Goal: Transaction & Acquisition: Purchase product/service

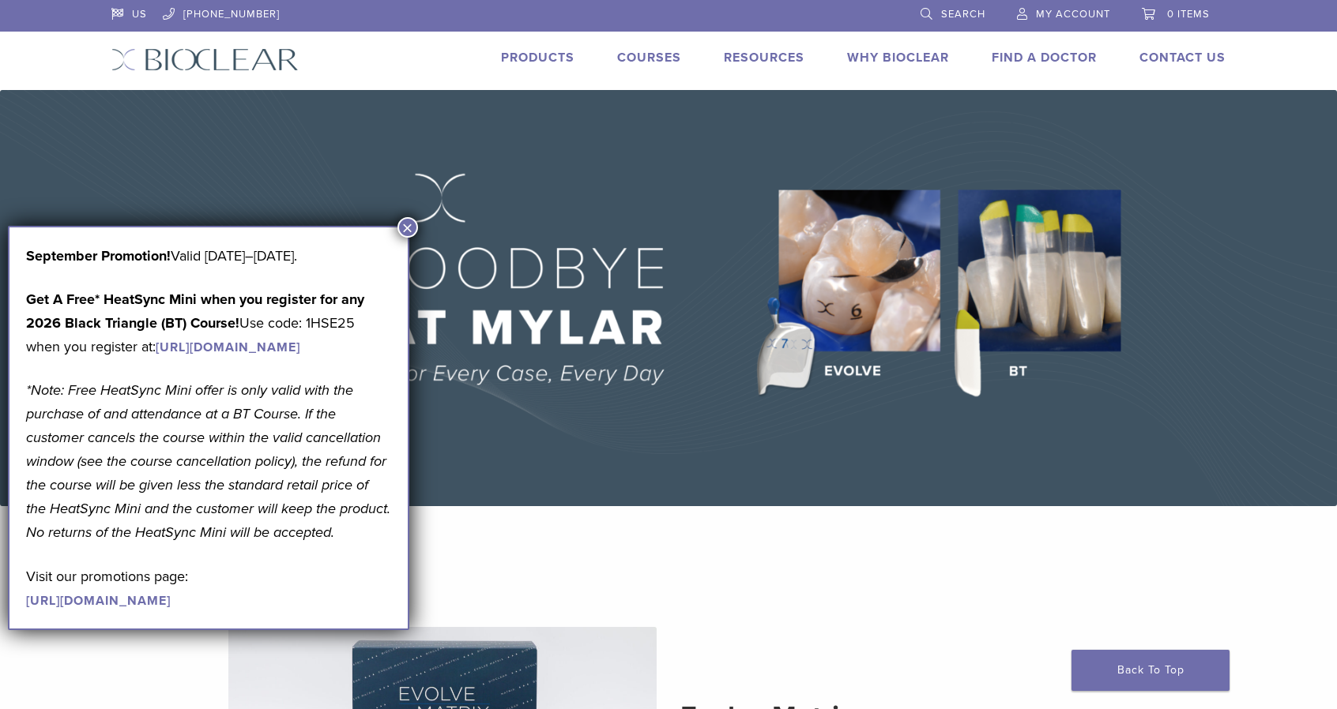
click at [547, 53] on link "Products" at bounding box center [537, 58] width 73 height 16
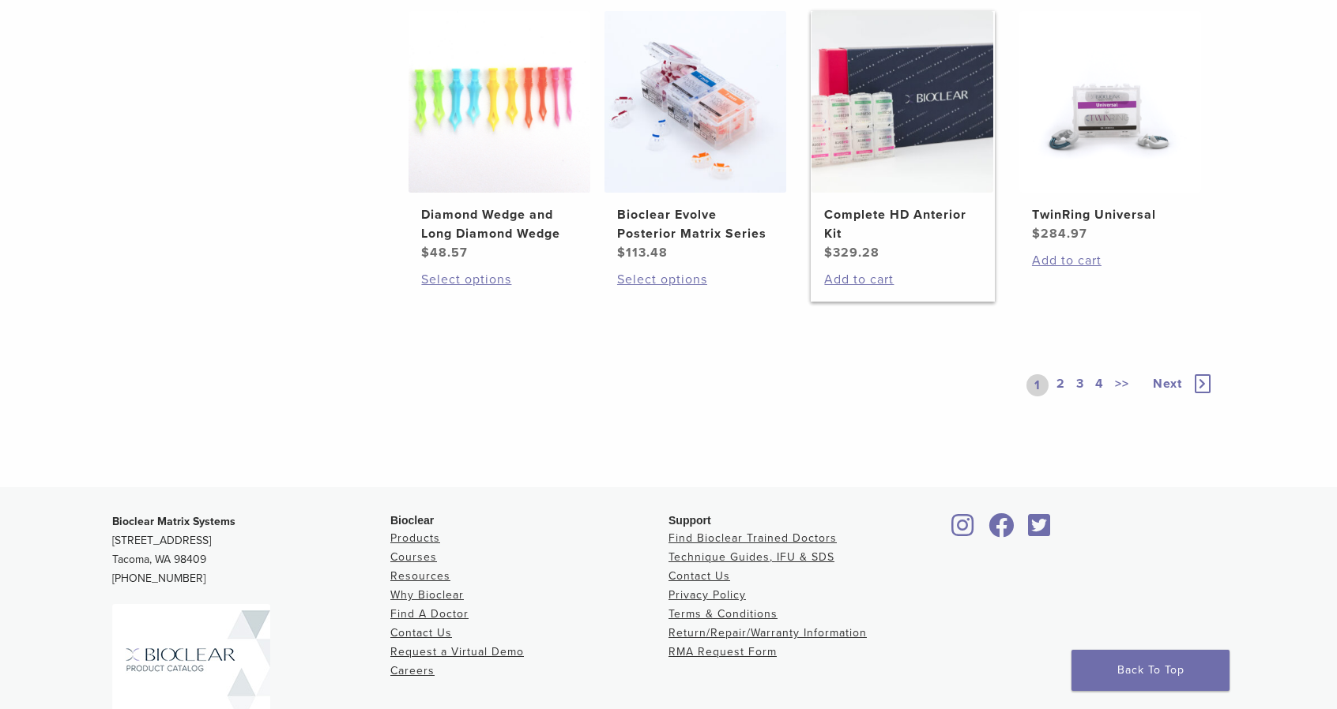
scroll to position [1264, 0]
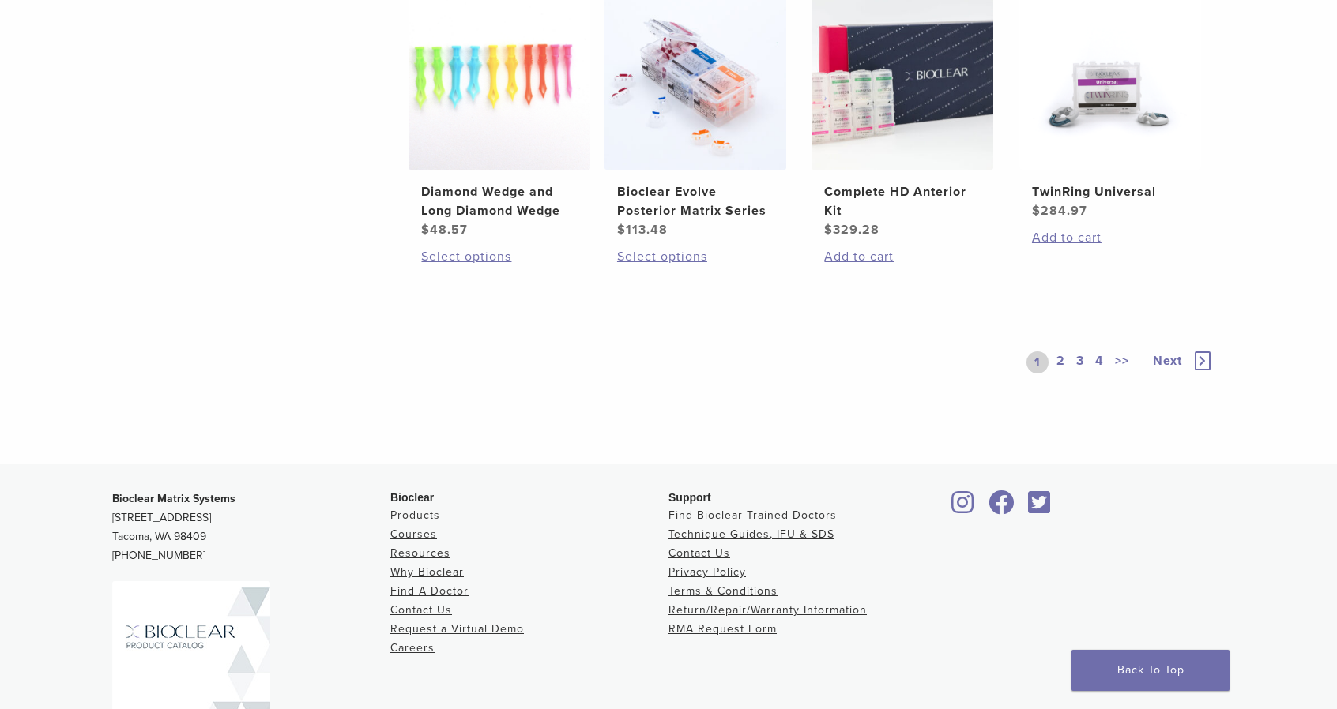
click at [1063, 359] on link "2" at bounding box center [1060, 363] width 15 height 22
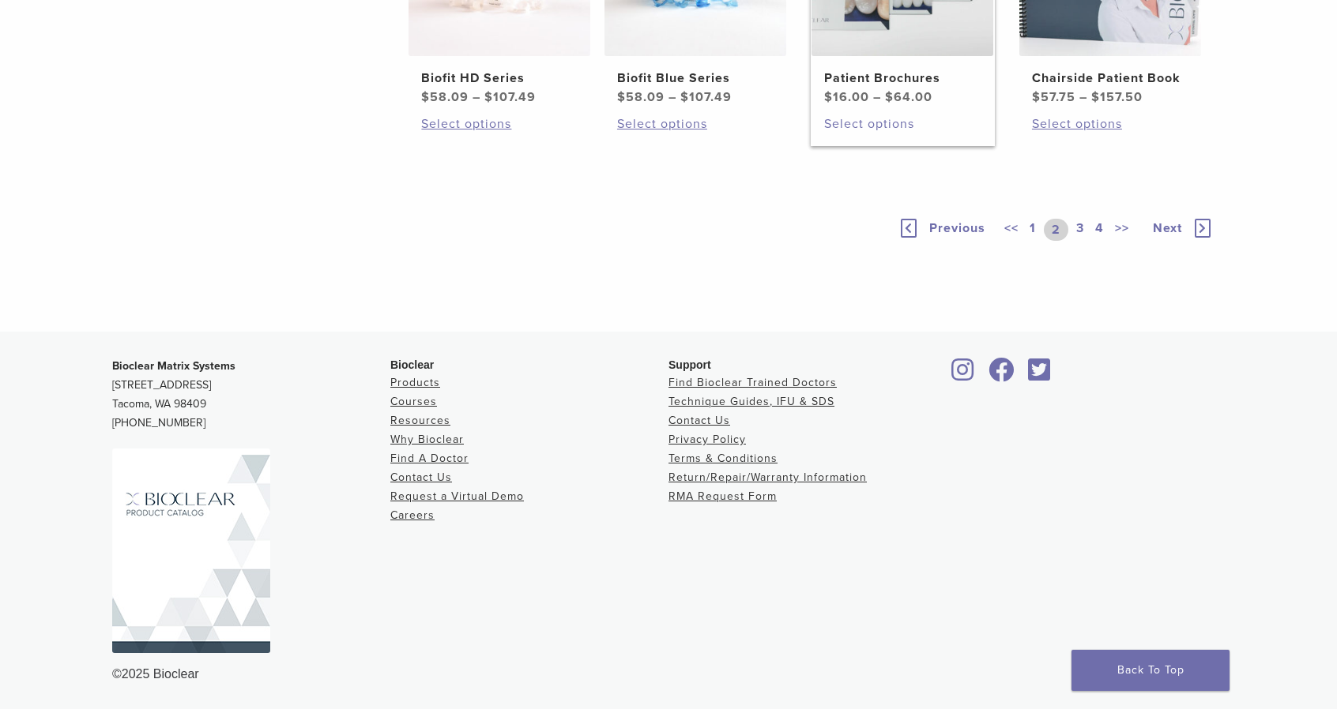
click at [872, 134] on link "Select options" at bounding box center [902, 124] width 156 height 19
click at [1079, 241] on link "3" at bounding box center [1080, 230] width 14 height 22
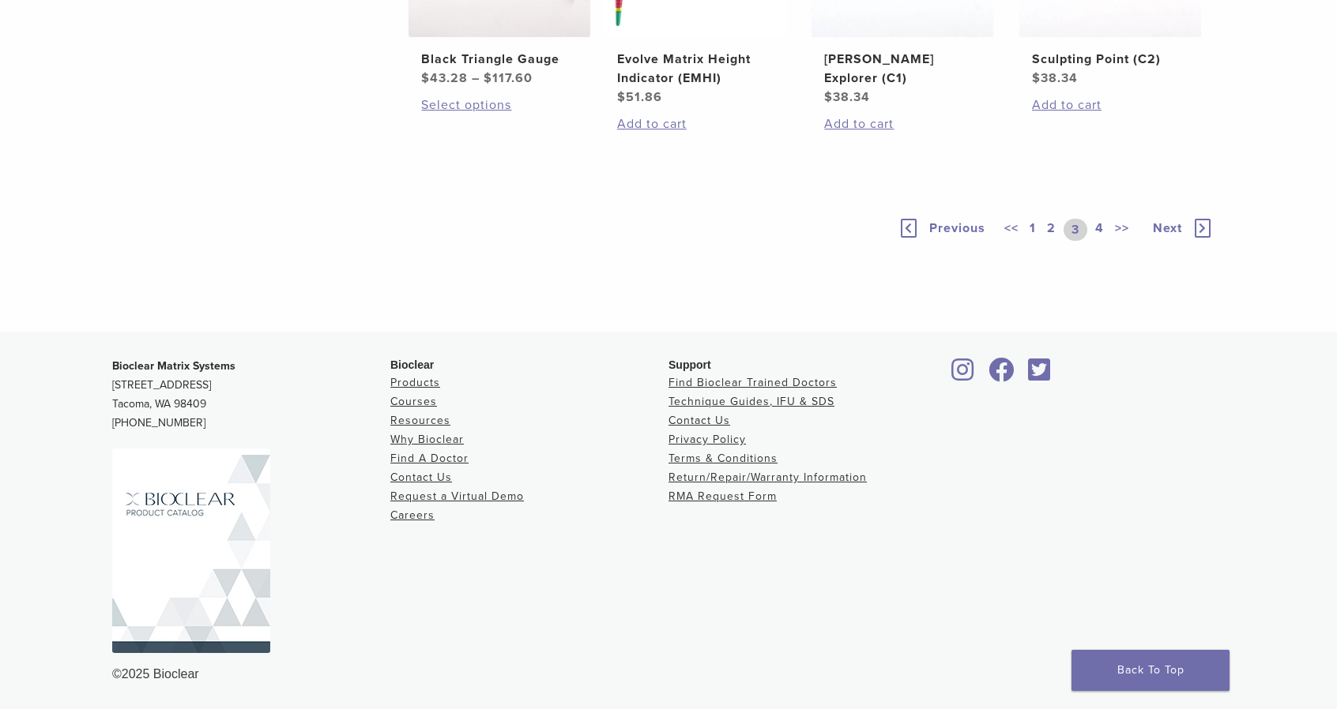
scroll to position [1264, 0]
click at [1098, 241] on link "4" at bounding box center [1099, 230] width 15 height 22
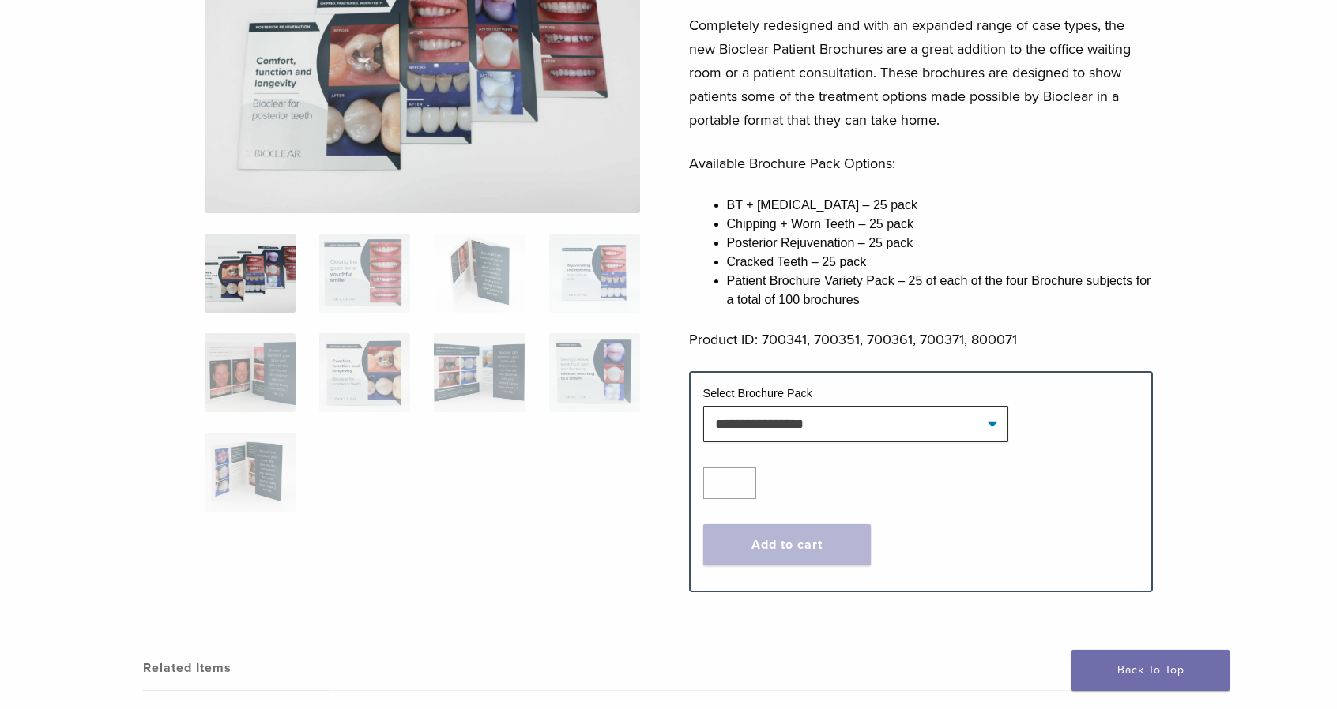
scroll to position [237, 0]
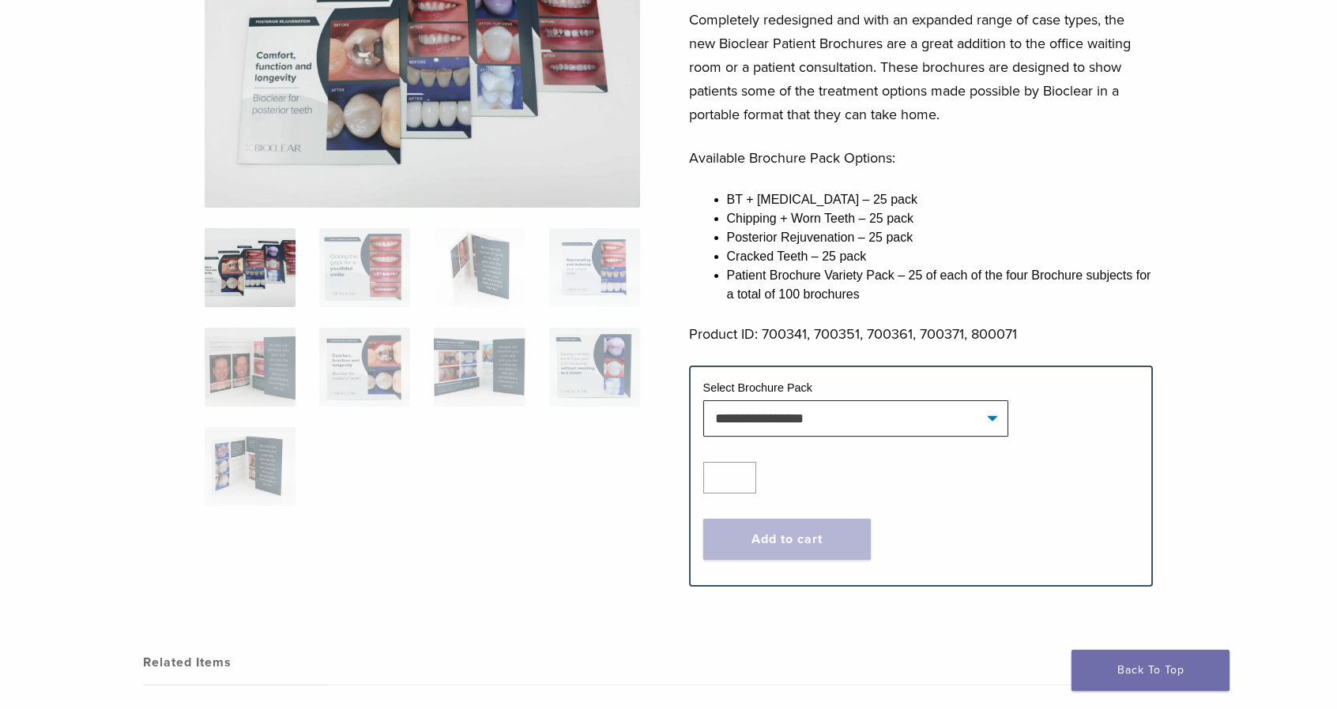
click at [261, 260] on img at bounding box center [250, 267] width 91 height 79
click at [355, 352] on img at bounding box center [364, 367] width 91 height 79
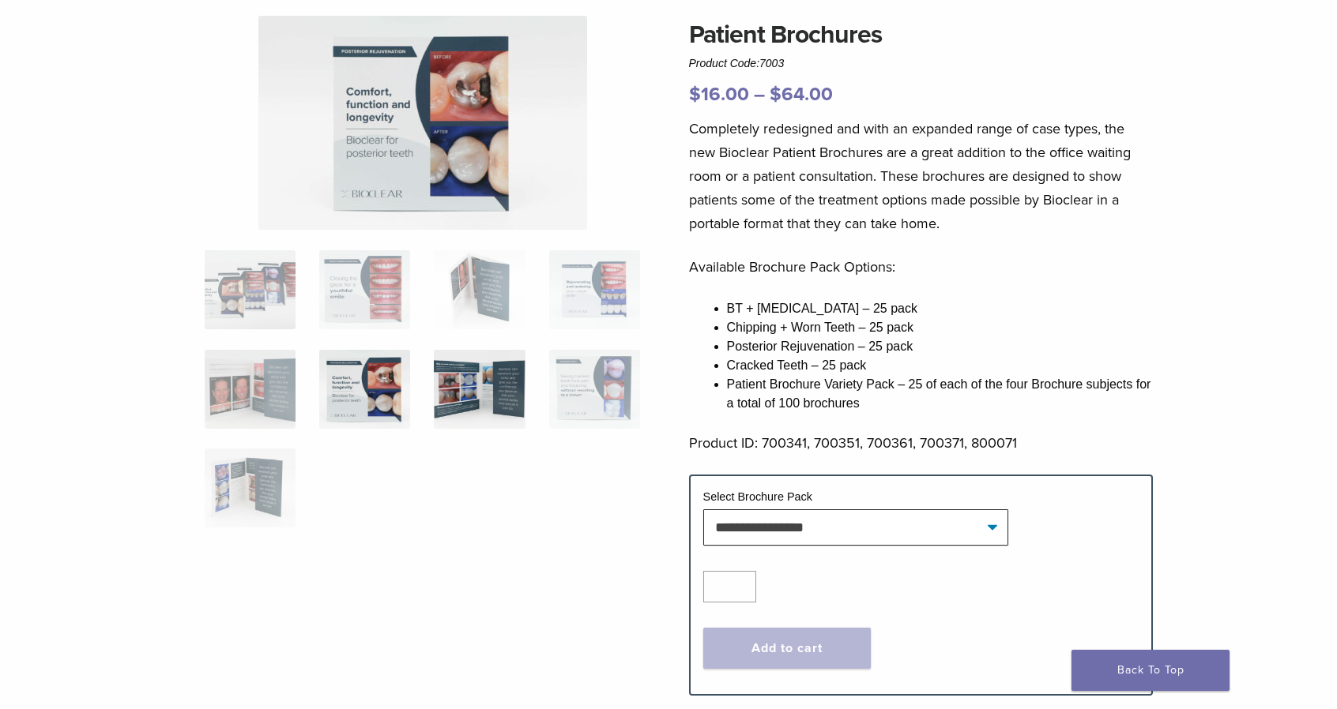
scroll to position [79, 0]
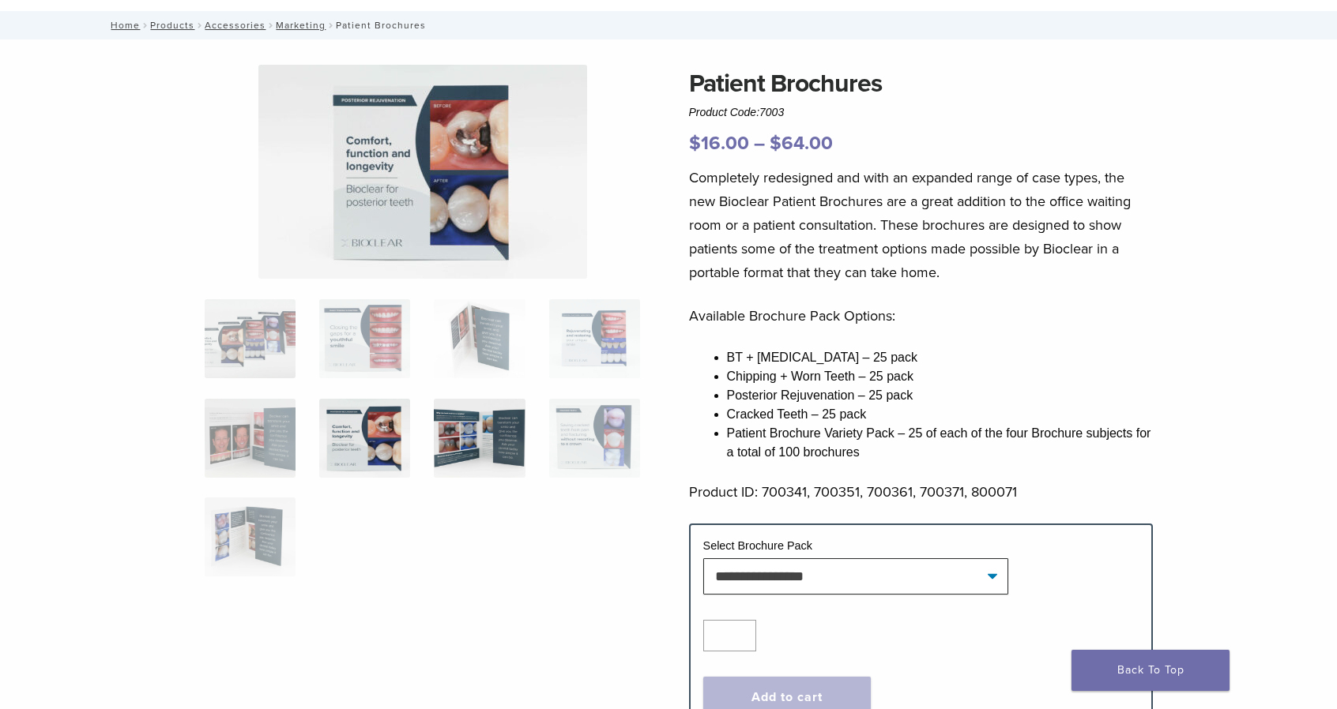
click at [453, 435] on img at bounding box center [479, 438] width 91 height 79
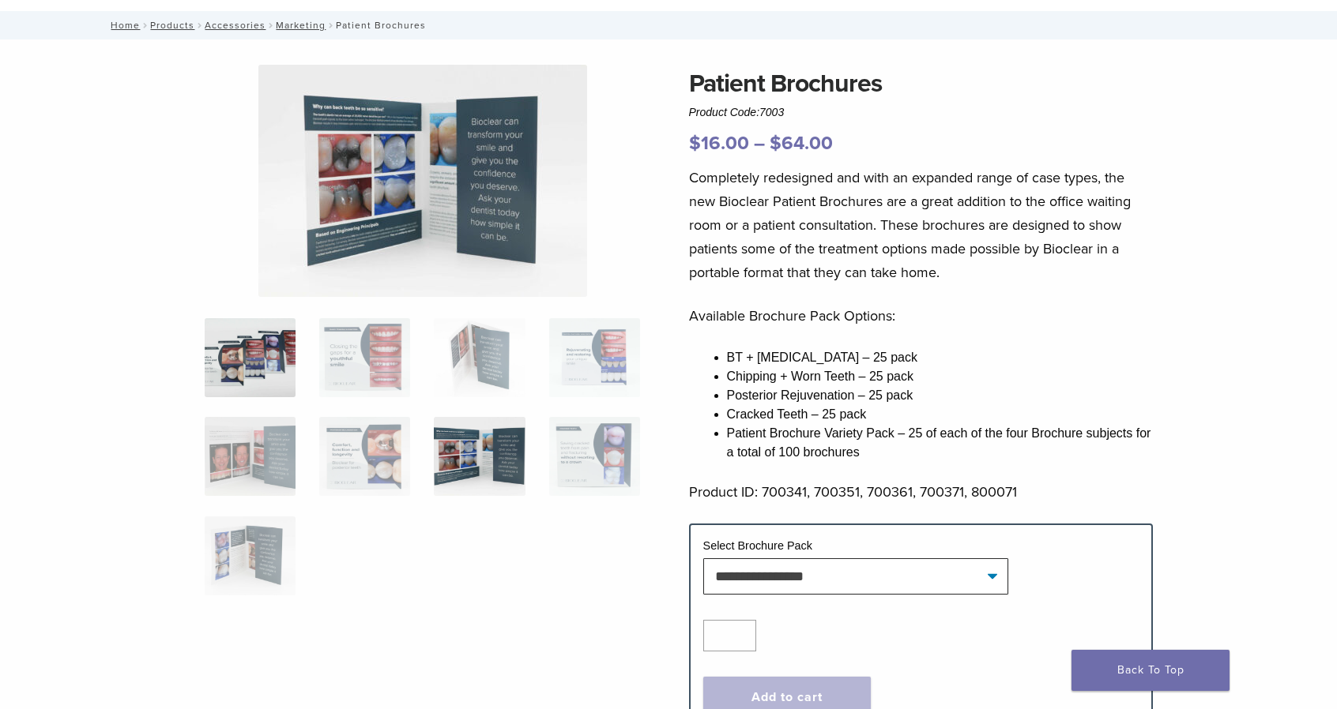
click at [253, 353] on img at bounding box center [250, 357] width 91 height 79
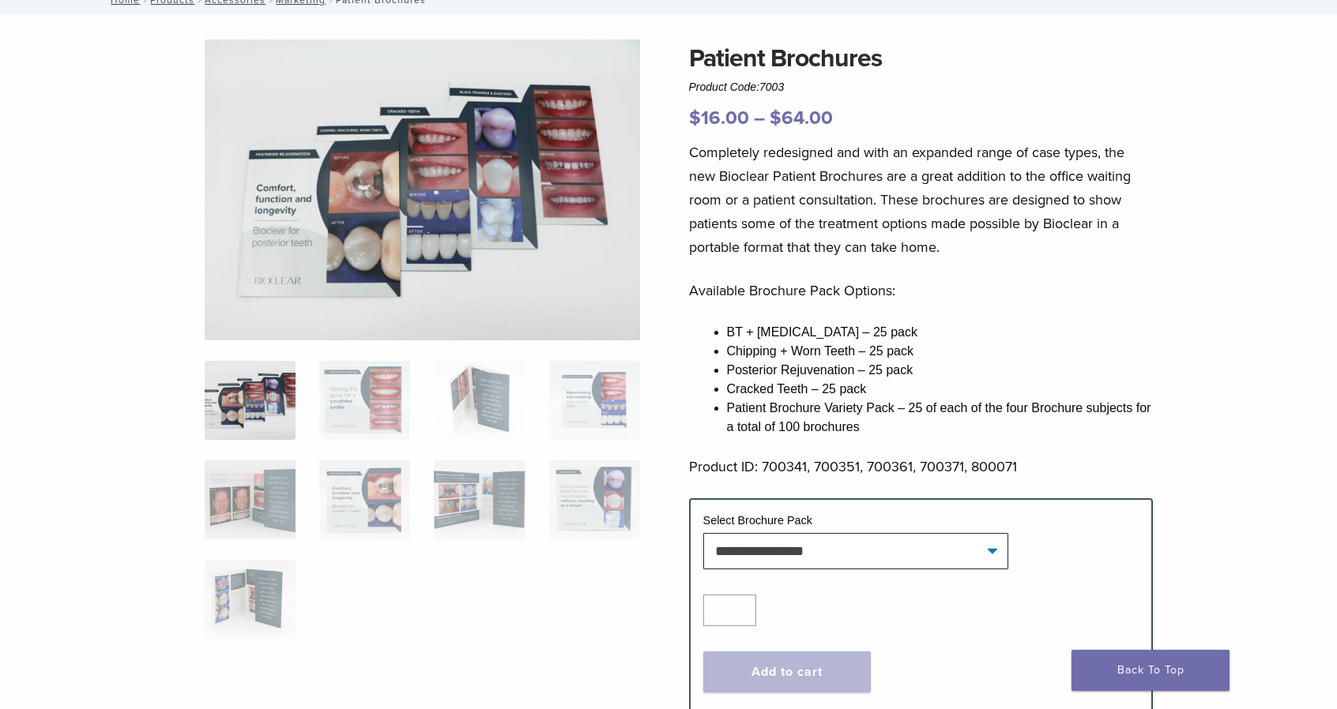
scroll to position [158, 0]
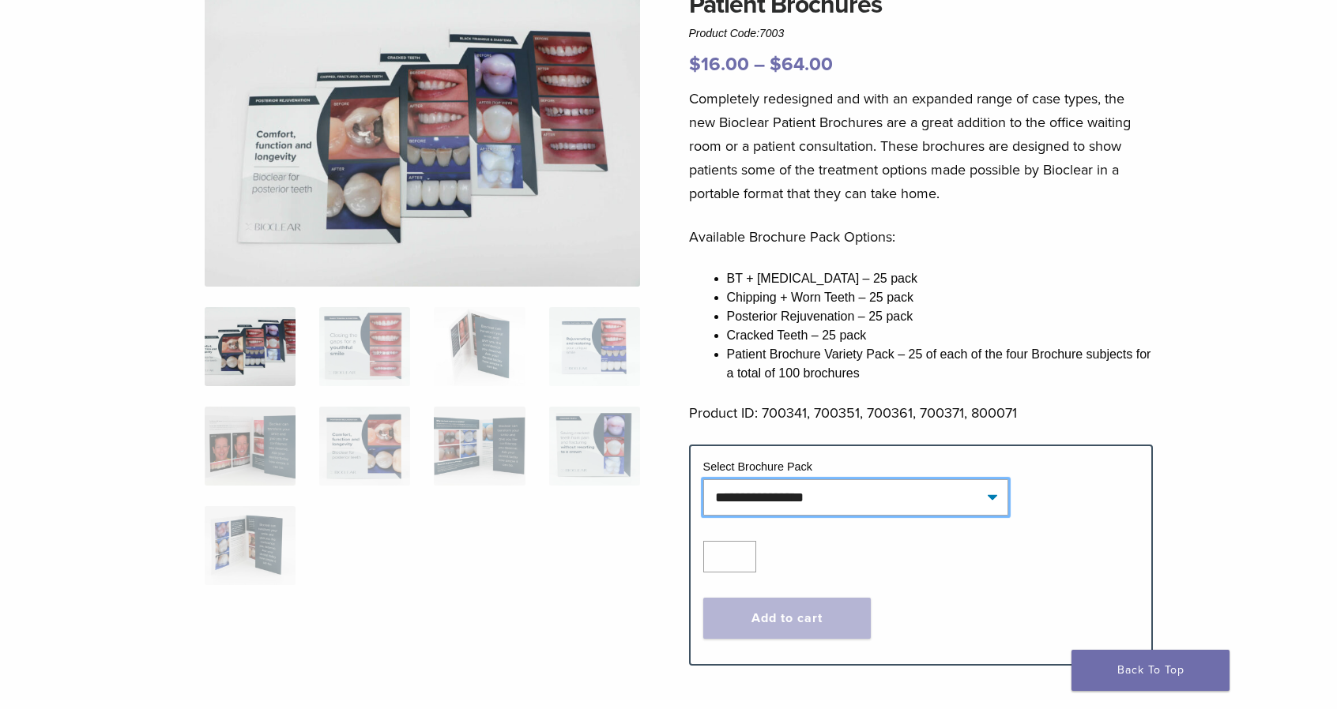
click at [989, 495] on select "**********" at bounding box center [855, 498] width 305 height 36
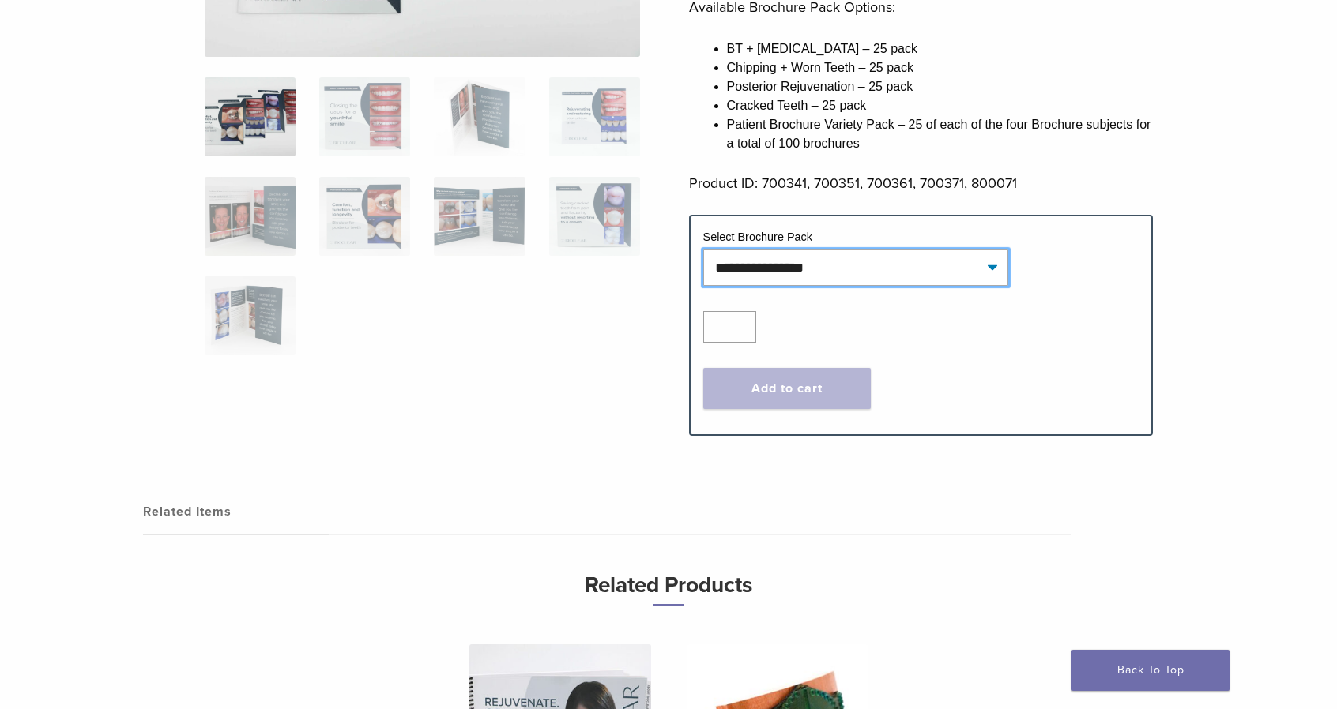
scroll to position [395, 0]
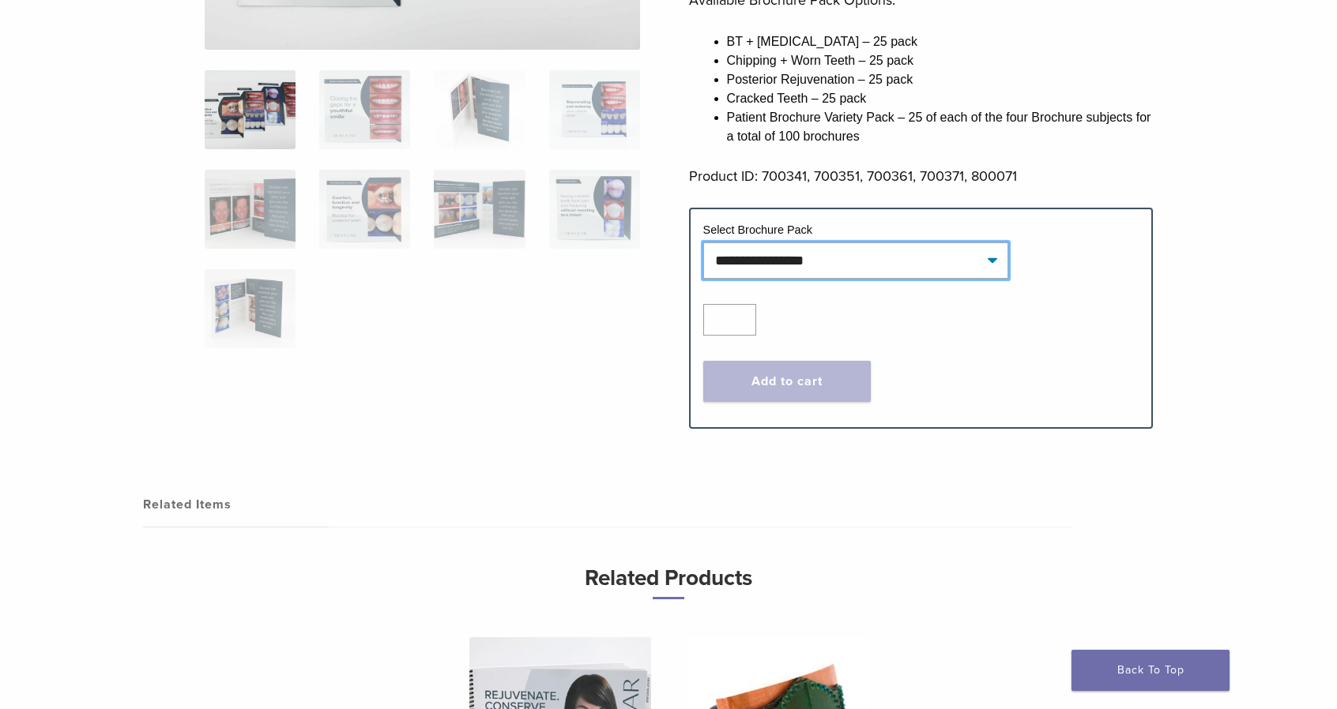
click at [995, 252] on select "**********" at bounding box center [855, 261] width 305 height 36
select select "**********"
click at [703, 243] on select "**********" at bounding box center [855, 261] width 305 height 36
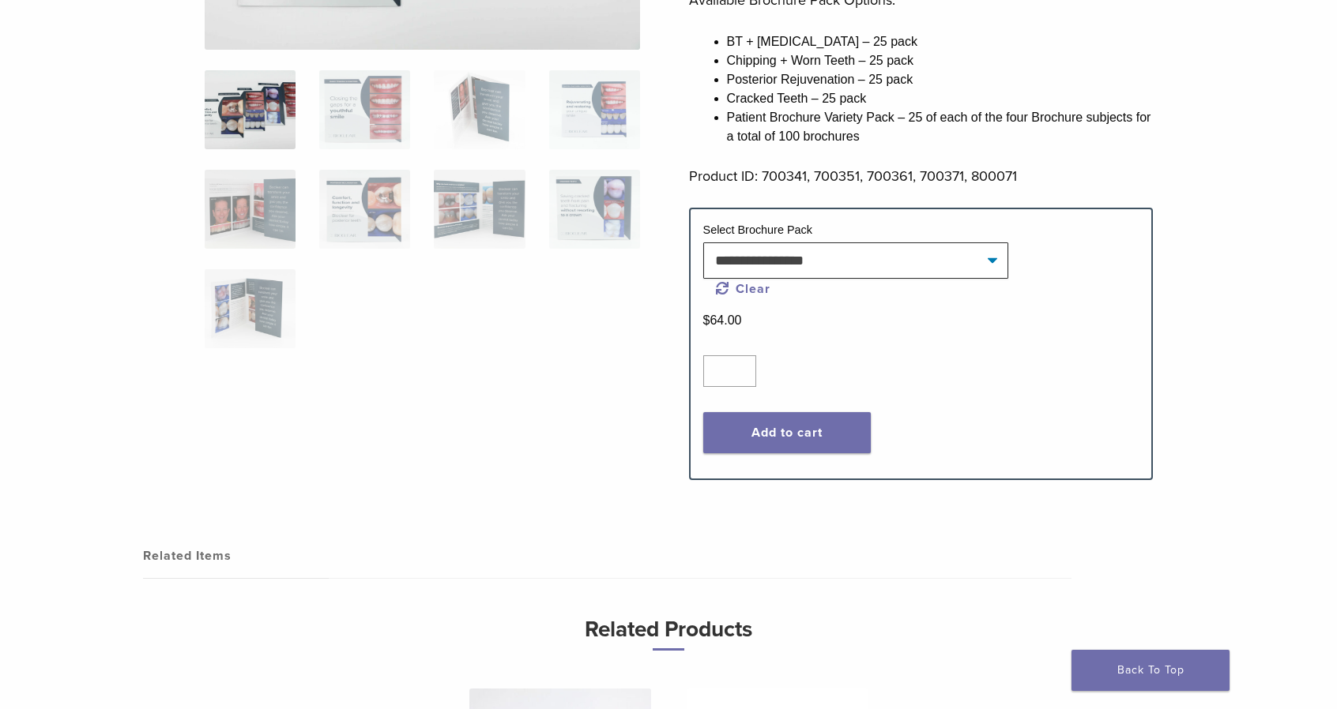
click at [245, 96] on img at bounding box center [250, 109] width 91 height 79
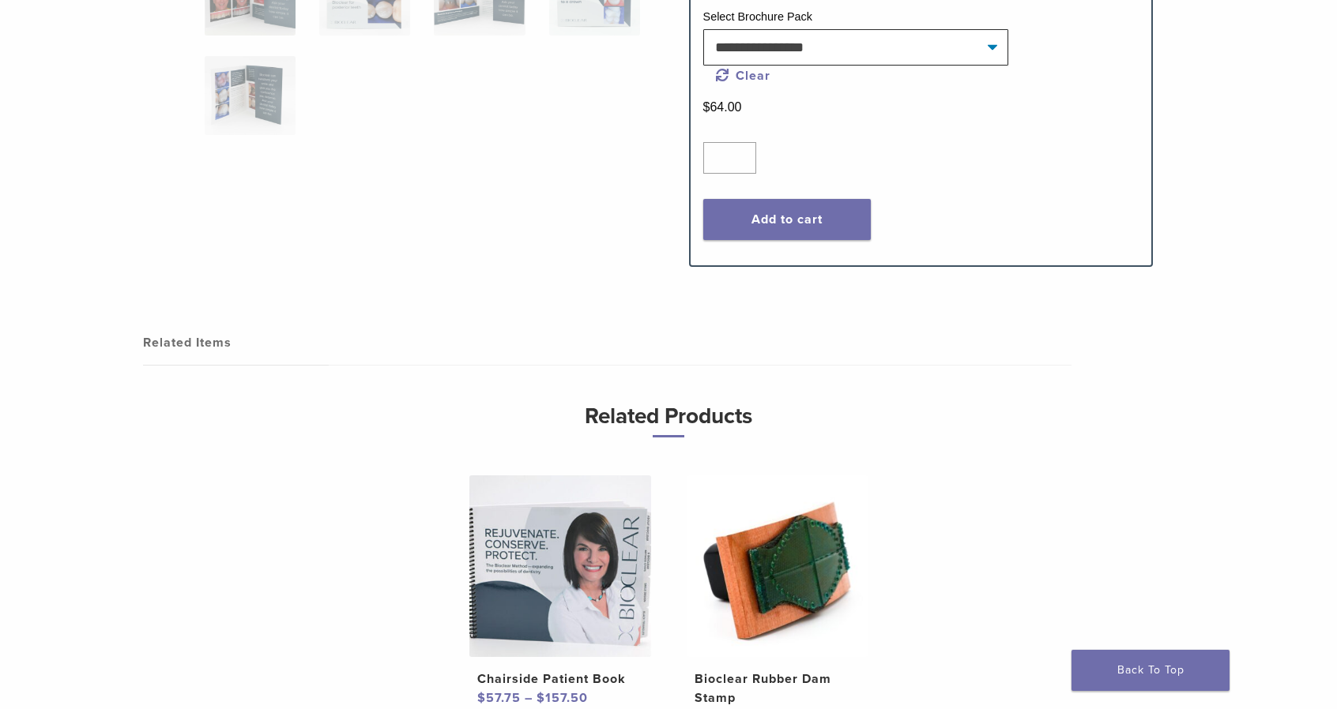
scroll to position [632, 0]
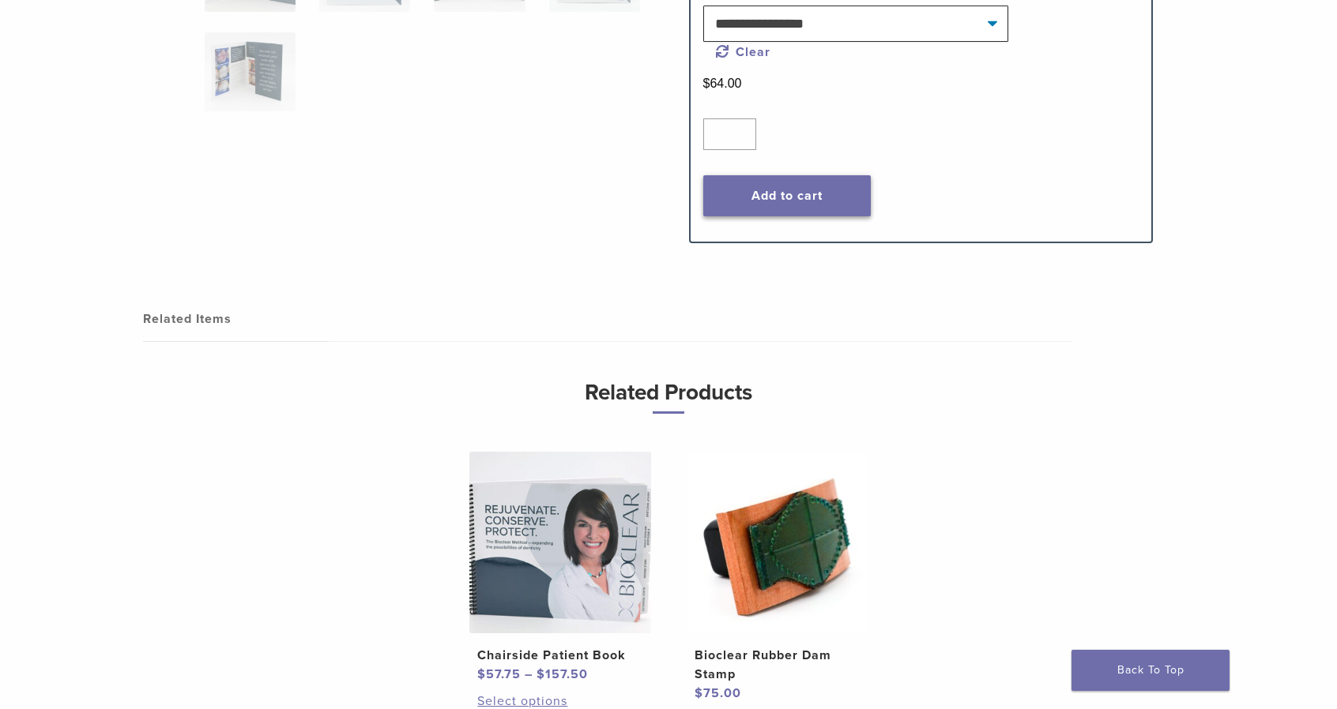
click at [836, 201] on button "Add to cart" at bounding box center [786, 195] width 167 height 41
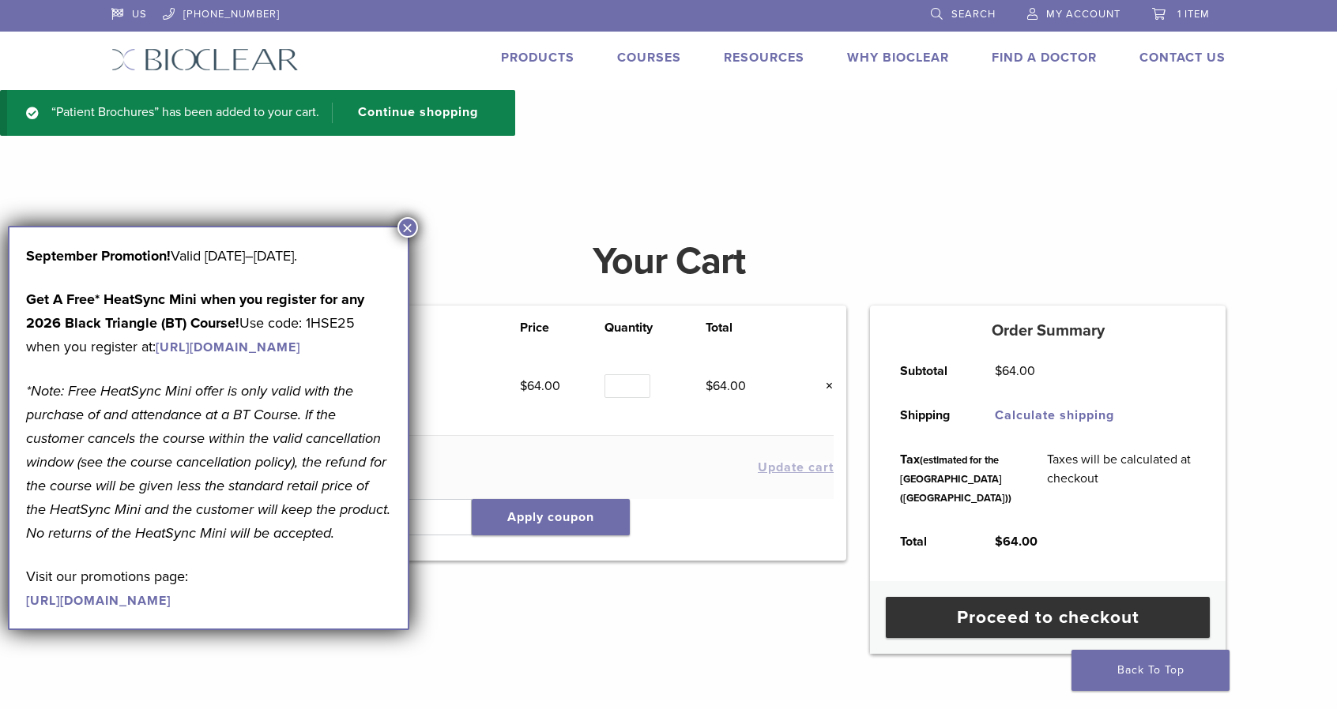
click at [404, 226] on button "×" at bounding box center [407, 227] width 21 height 21
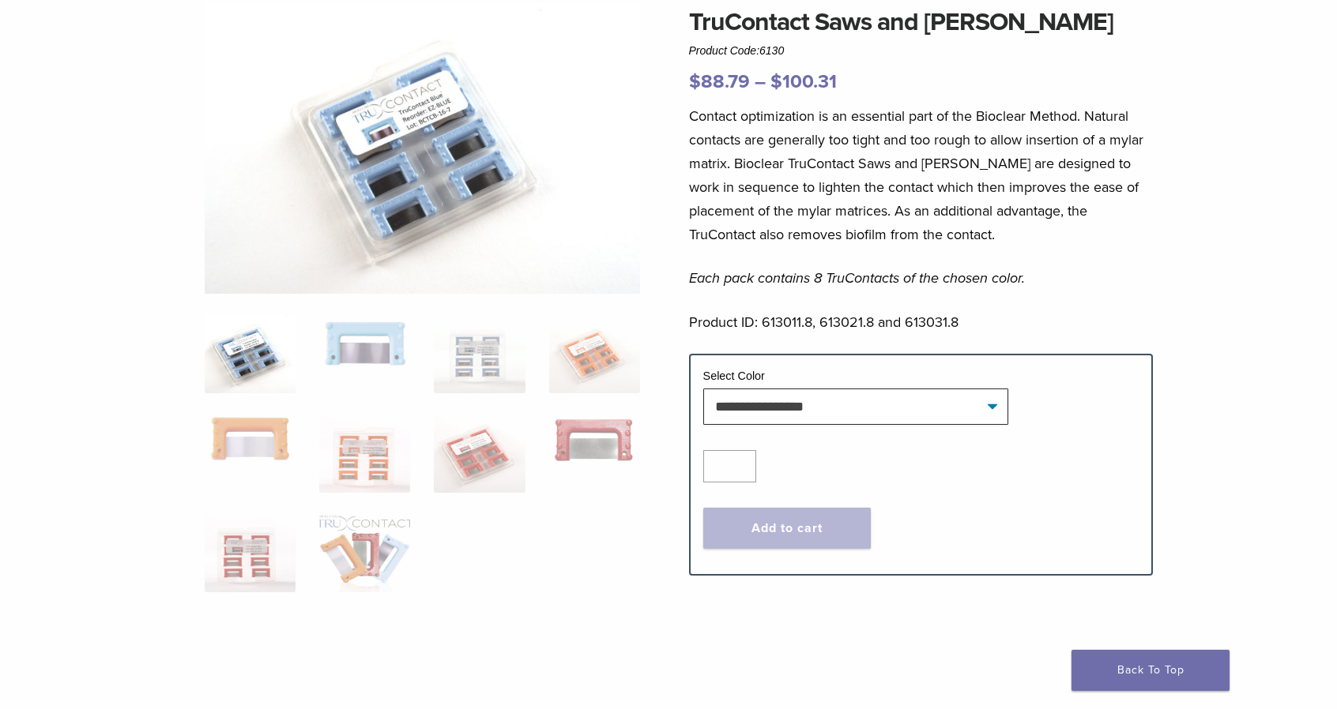
scroll to position [158, 0]
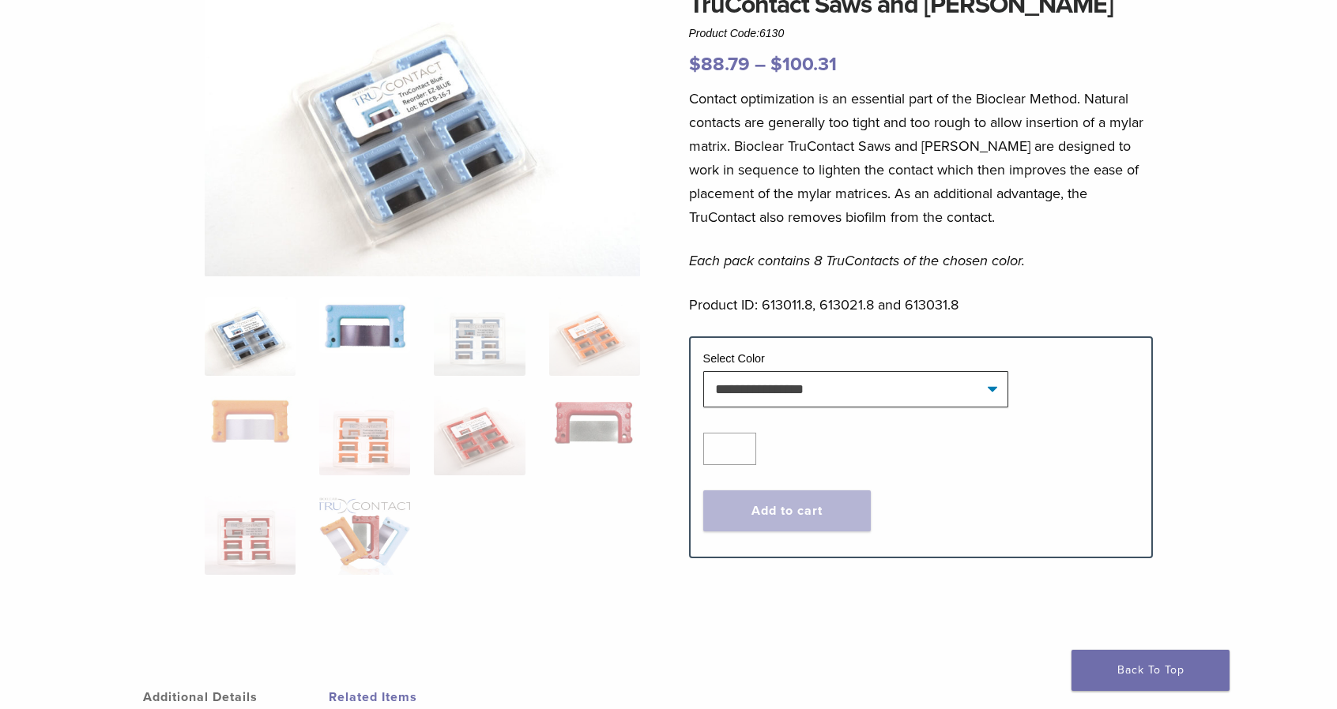
click at [386, 329] on img at bounding box center [364, 325] width 91 height 56
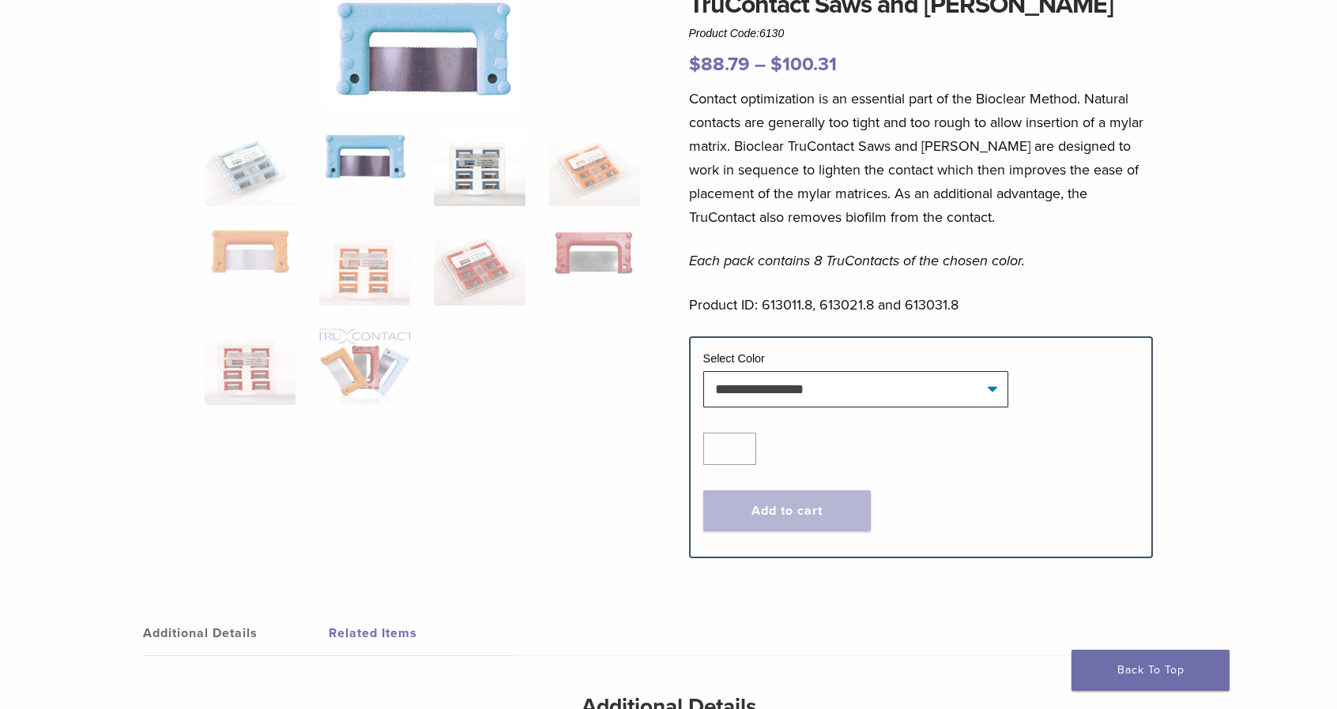
click at [496, 189] on img at bounding box center [479, 166] width 91 height 79
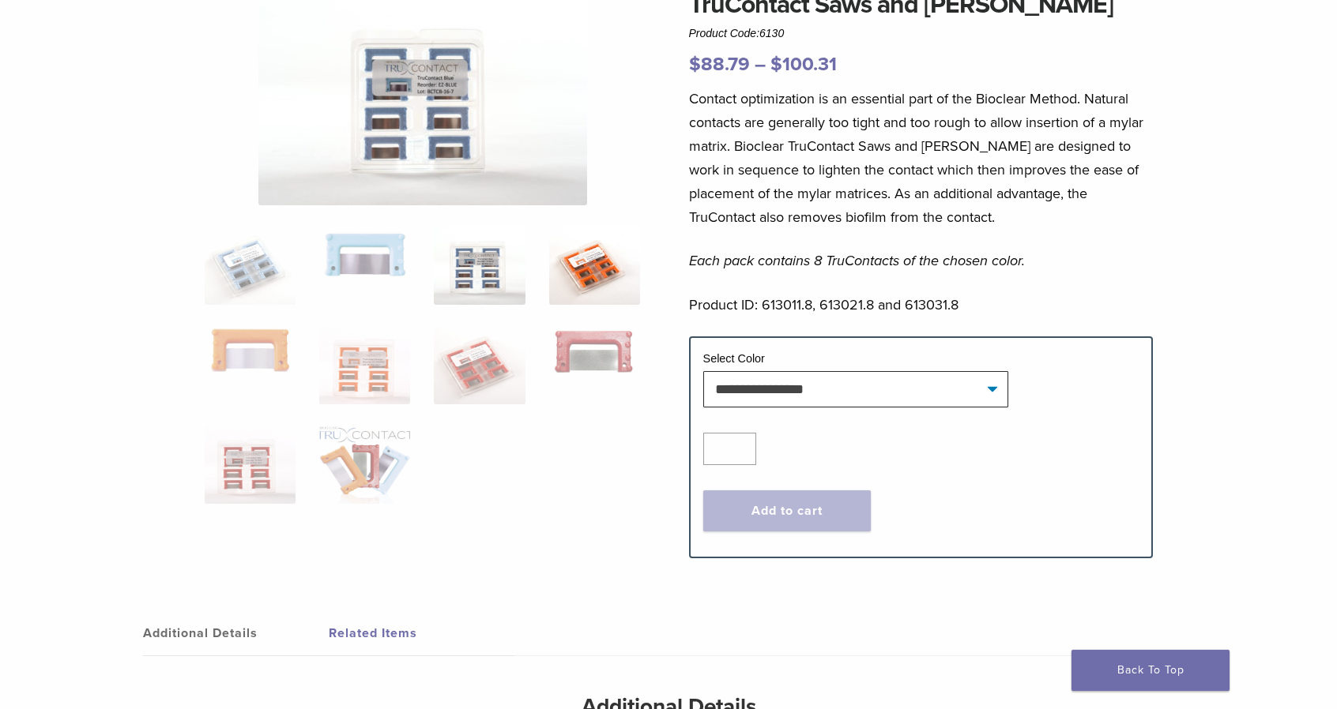
click at [580, 254] on img at bounding box center [594, 265] width 91 height 79
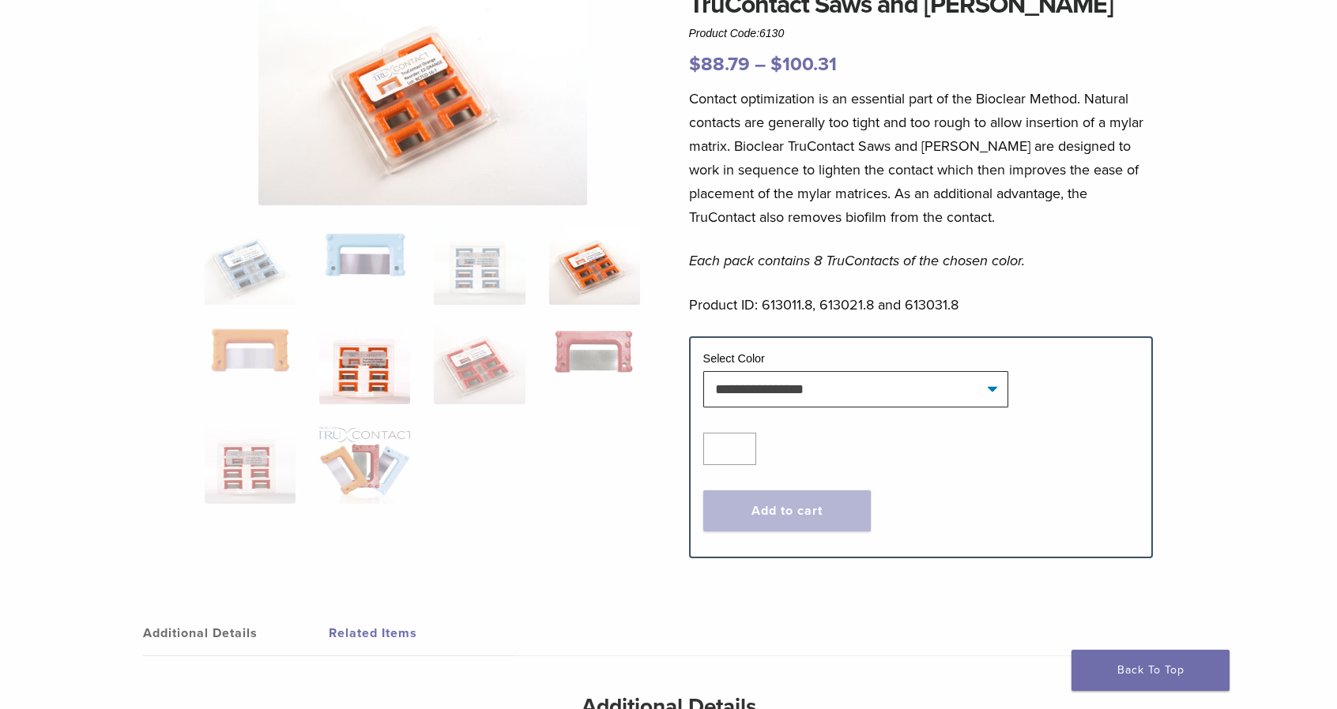
click at [355, 366] on img at bounding box center [364, 364] width 91 height 79
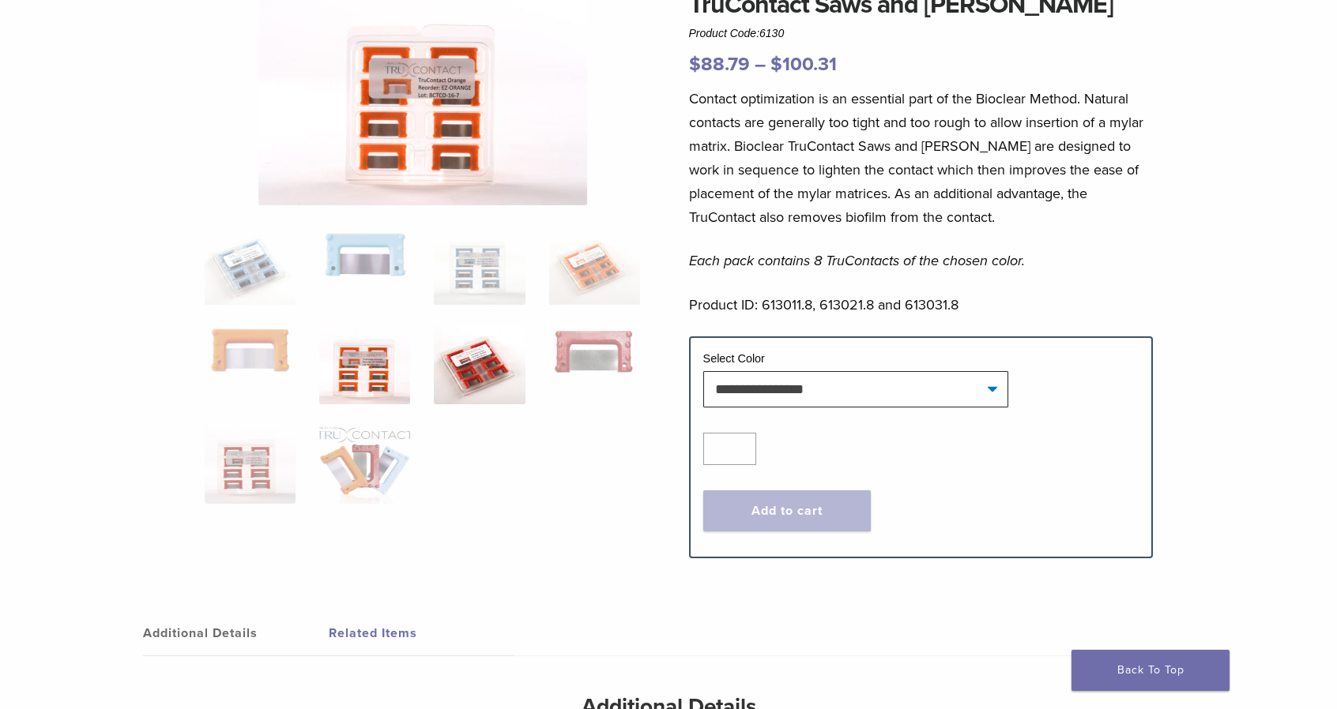
click at [474, 383] on img at bounding box center [479, 364] width 91 height 79
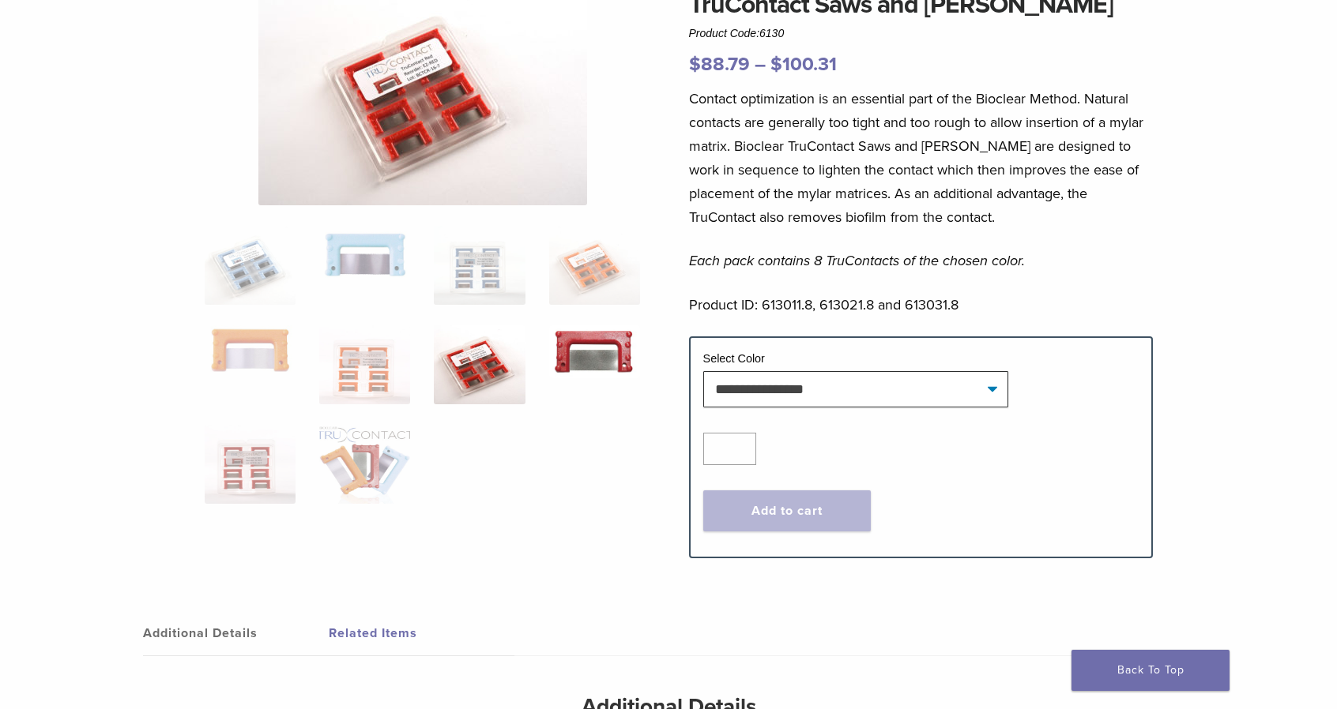
click at [611, 359] on img at bounding box center [594, 351] width 91 height 53
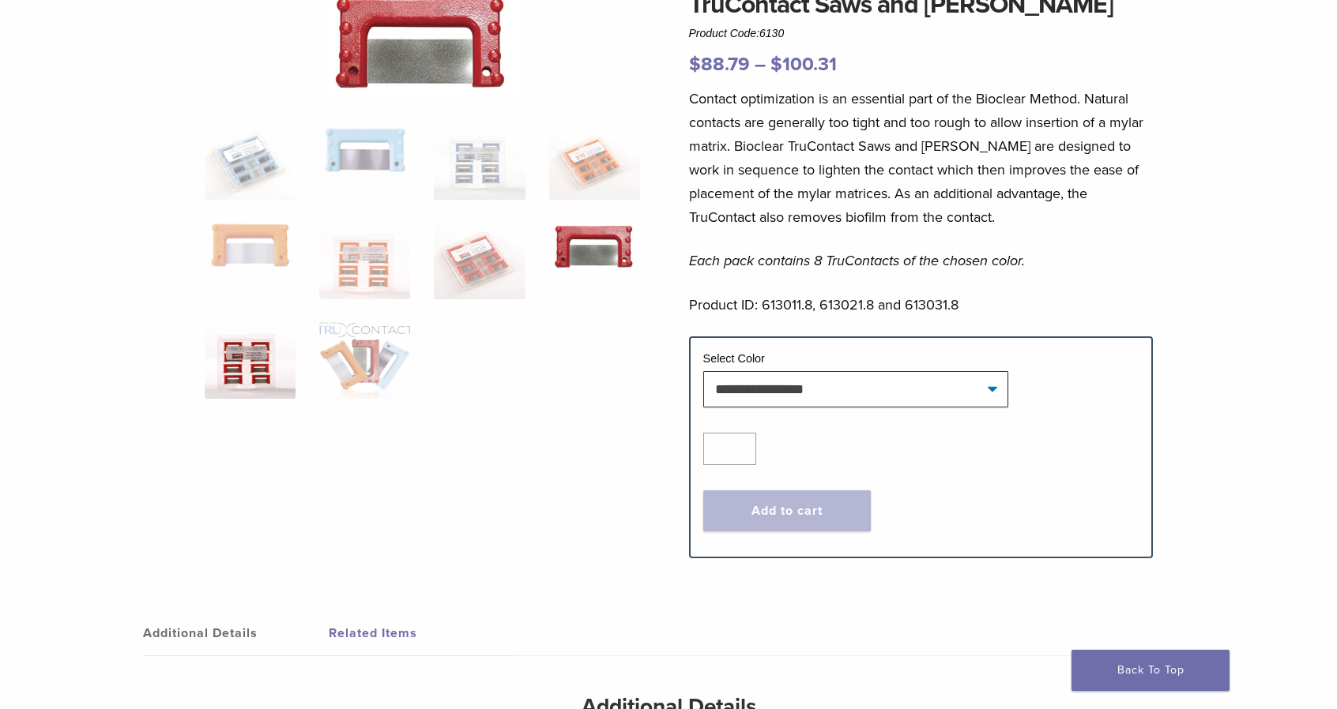
click at [243, 377] on img at bounding box center [250, 359] width 91 height 79
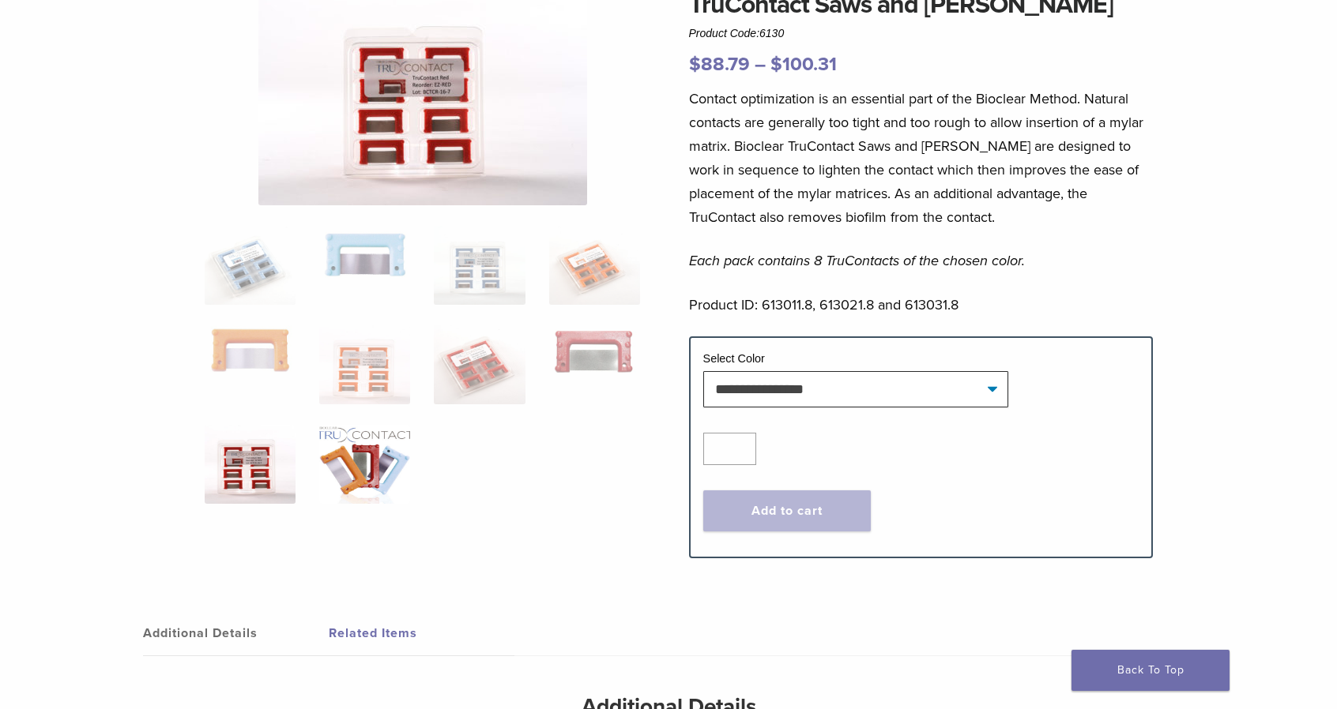
click at [361, 446] on img at bounding box center [364, 464] width 91 height 79
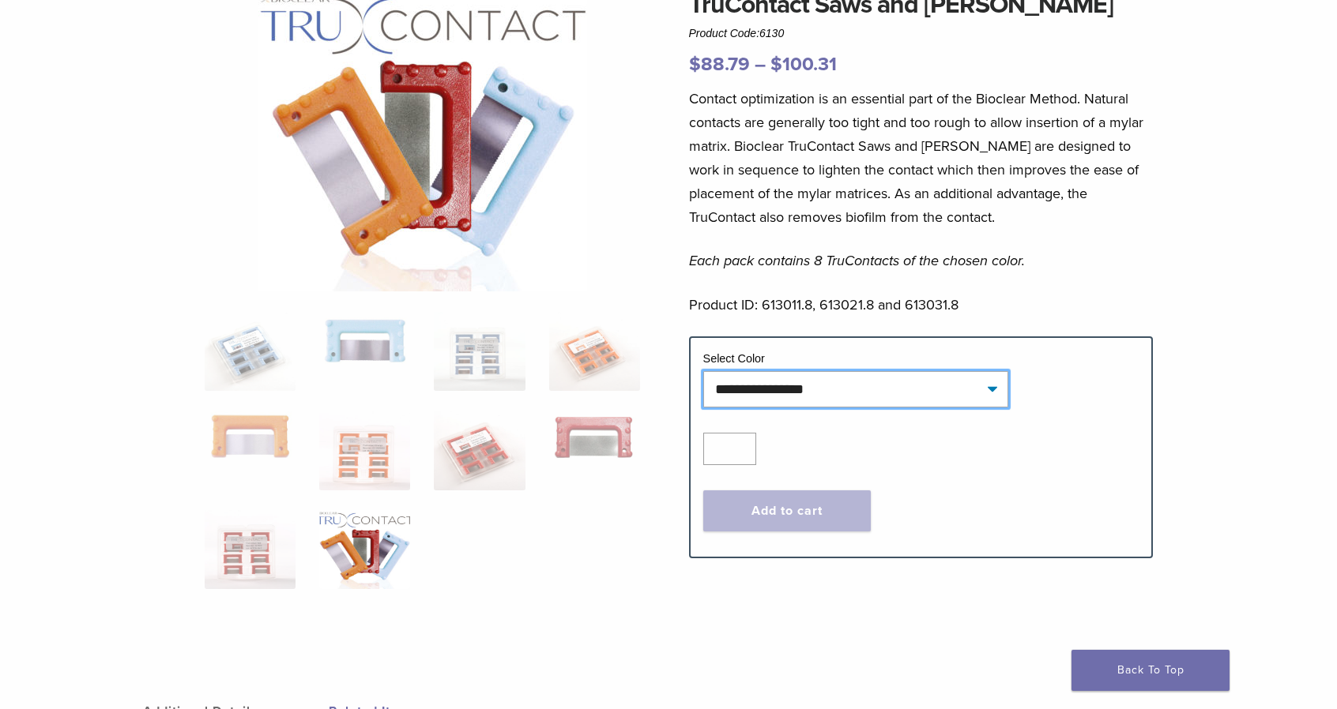
click at [994, 389] on select "**********" at bounding box center [855, 389] width 305 height 36
click at [703, 371] on select "**********" at bounding box center [855, 389] width 305 height 36
click at [990, 391] on select "**********" at bounding box center [855, 389] width 305 height 36
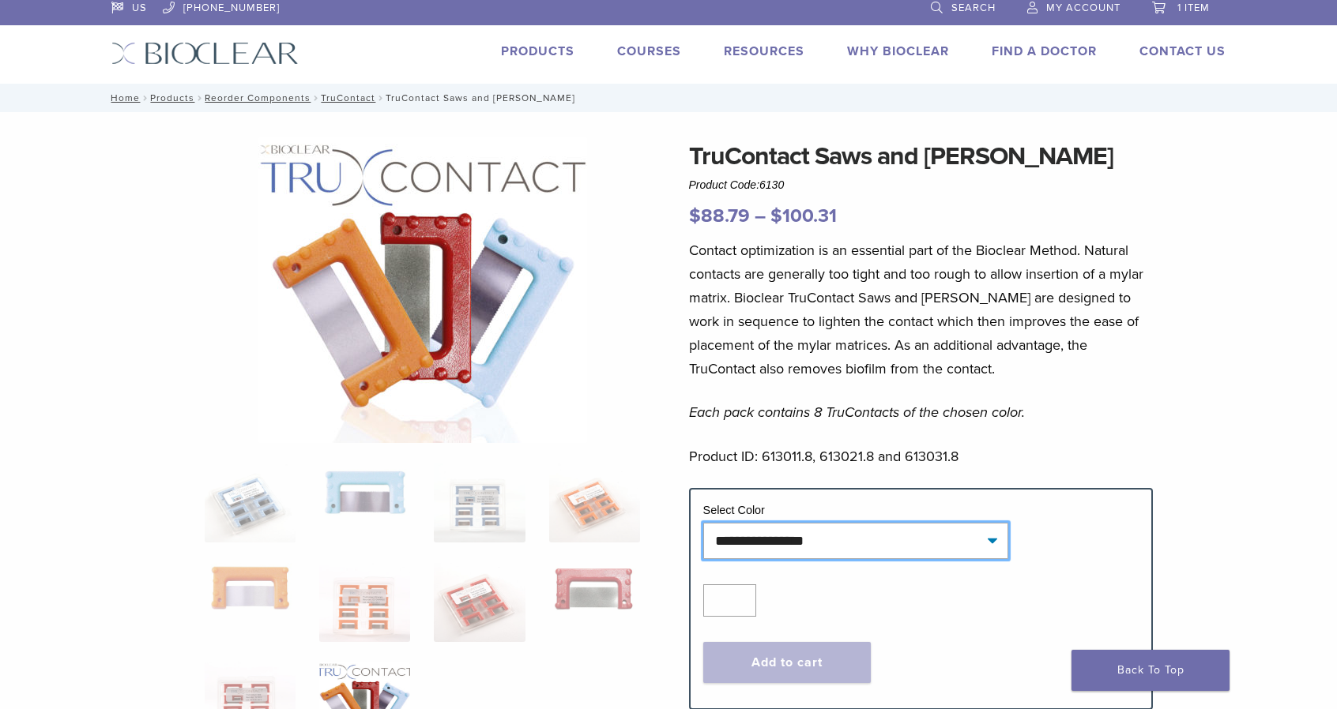
scroll to position [0, 0]
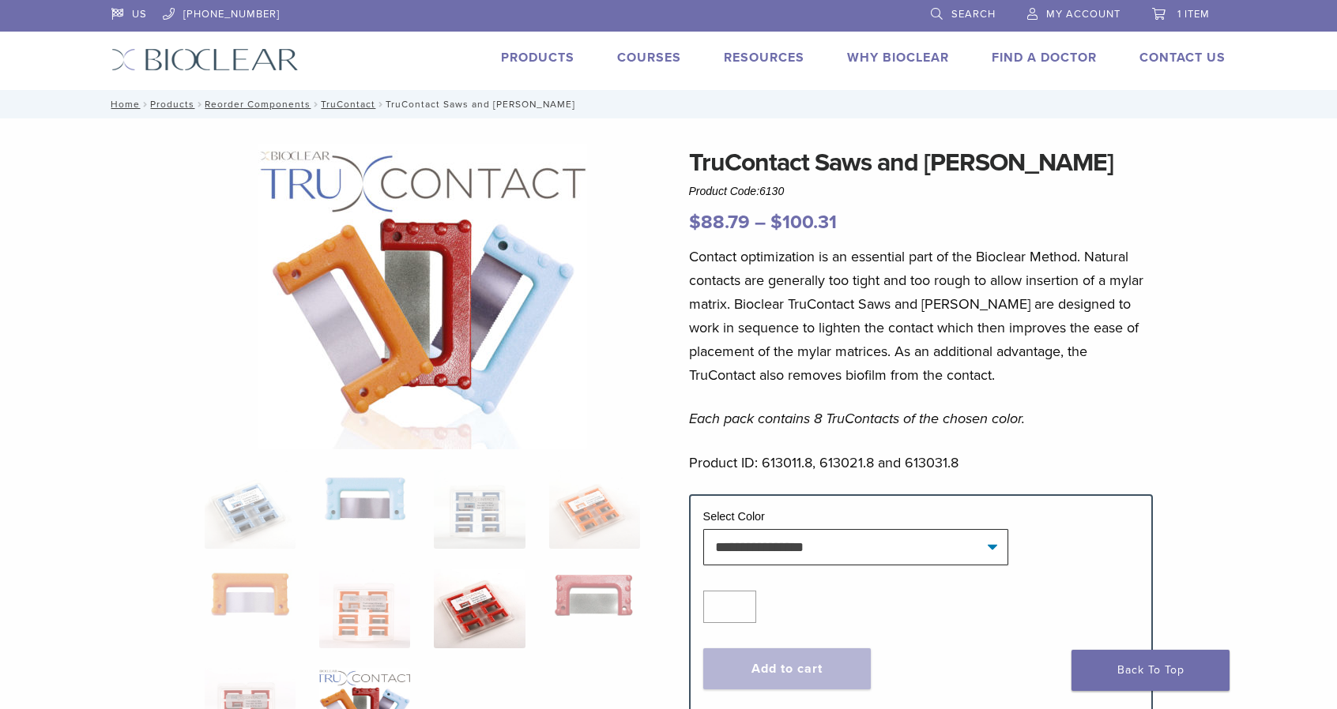
click at [480, 585] on img at bounding box center [479, 609] width 91 height 79
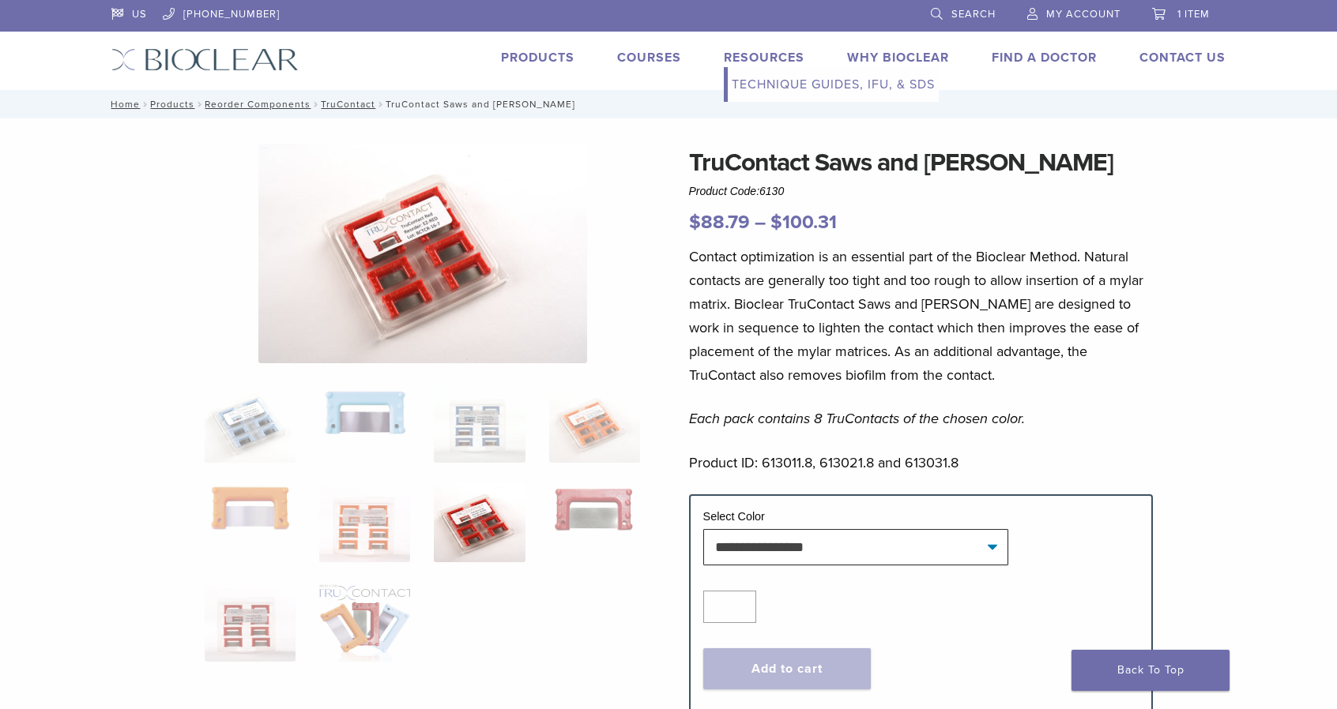
click at [767, 62] on link "Resources" at bounding box center [764, 58] width 81 height 16
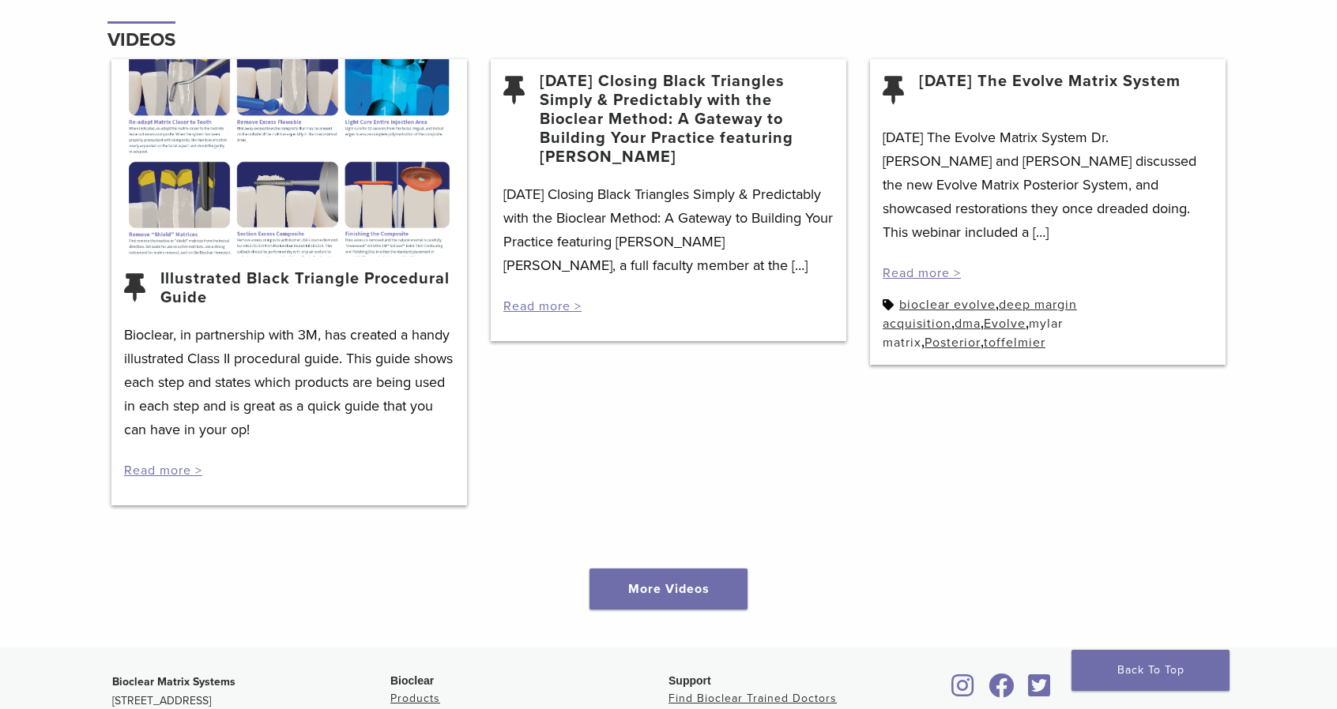
scroll to position [2054, 0]
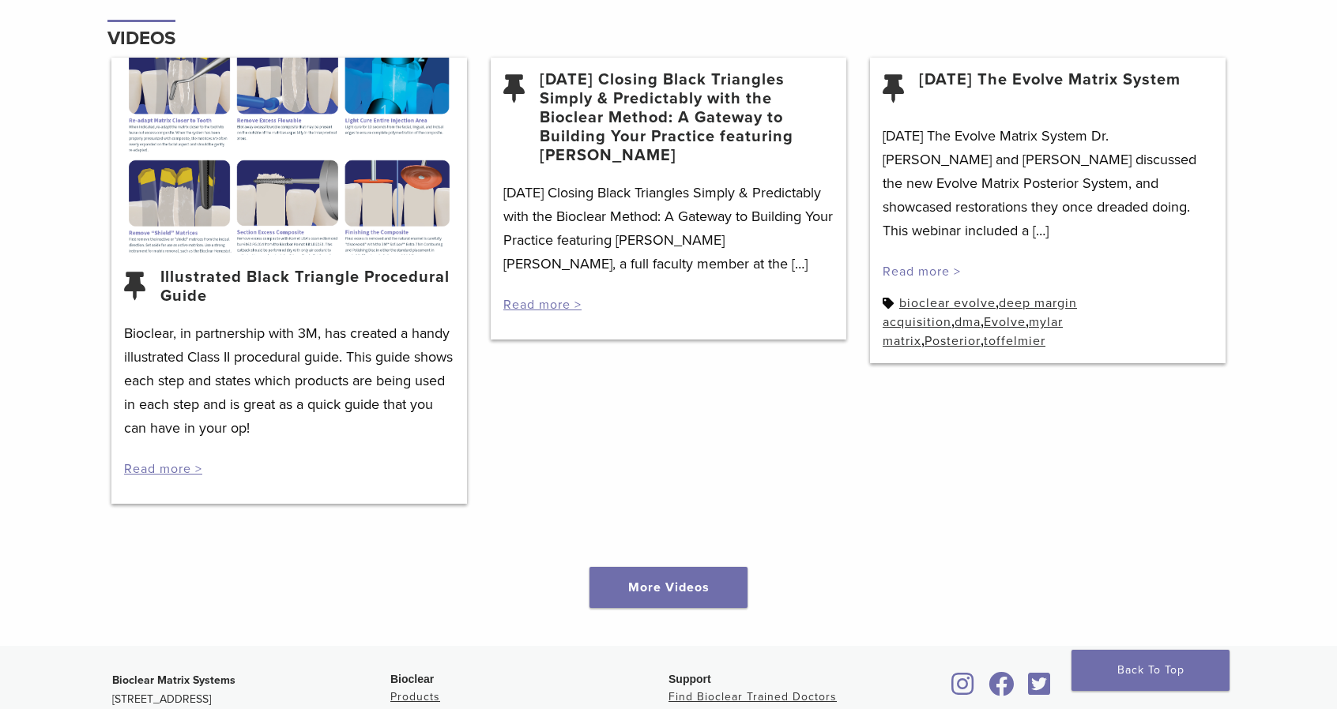
click at [937, 264] on link "Read more >" at bounding box center [921, 272] width 78 height 16
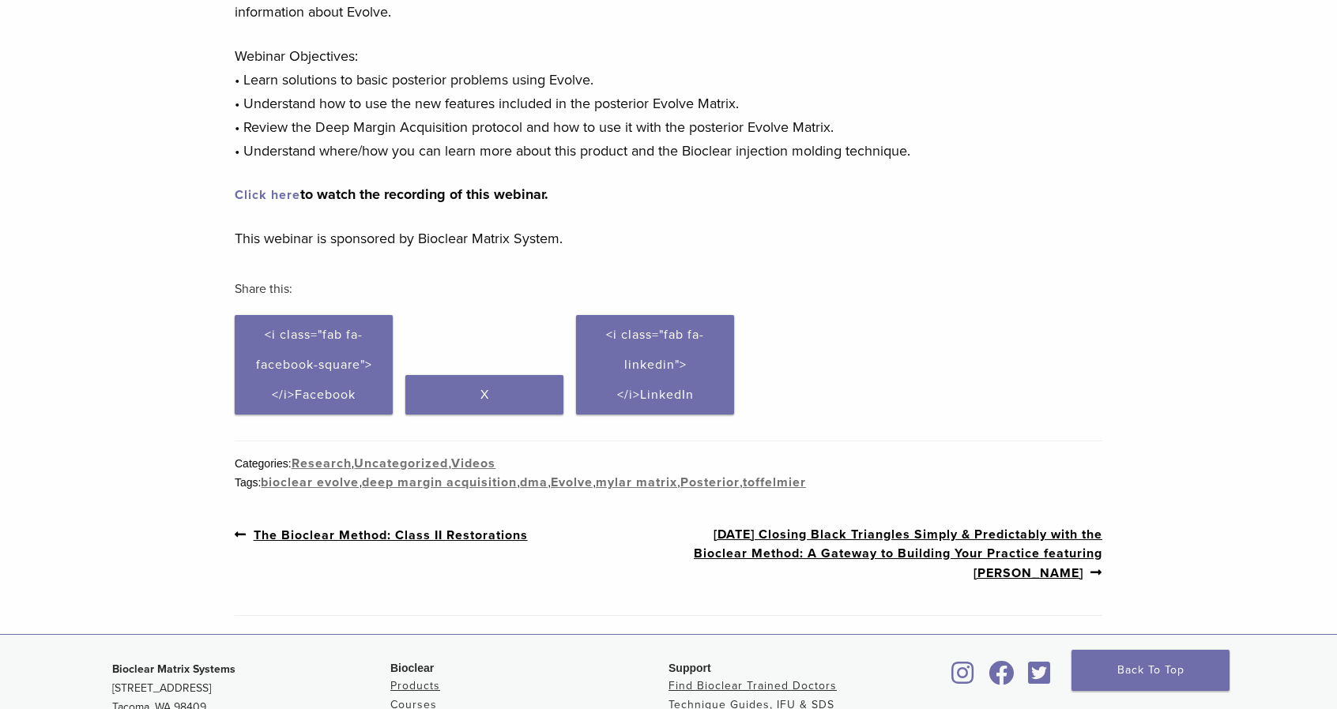
scroll to position [237, 0]
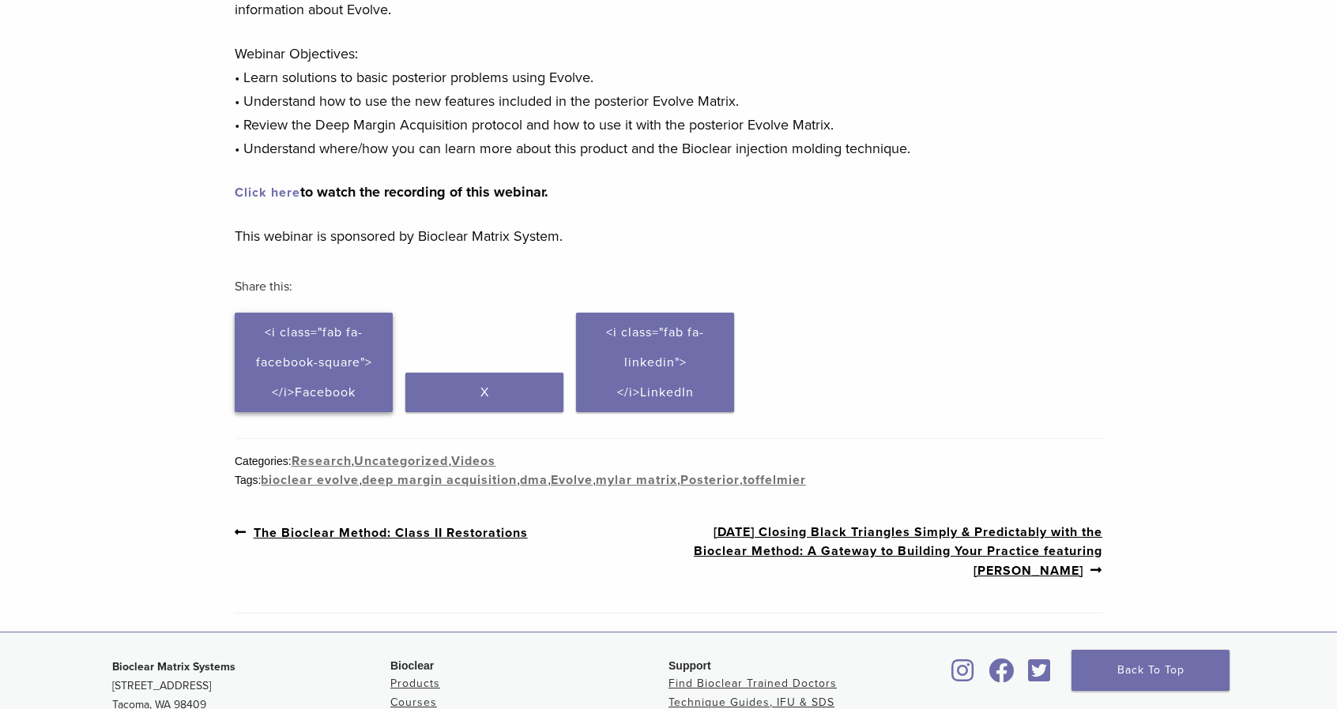
click at [311, 347] on link "Click to share on Facebook (Opens in new window) <i class="fab fa-facebook-squa…" at bounding box center [314, 363] width 158 height 100
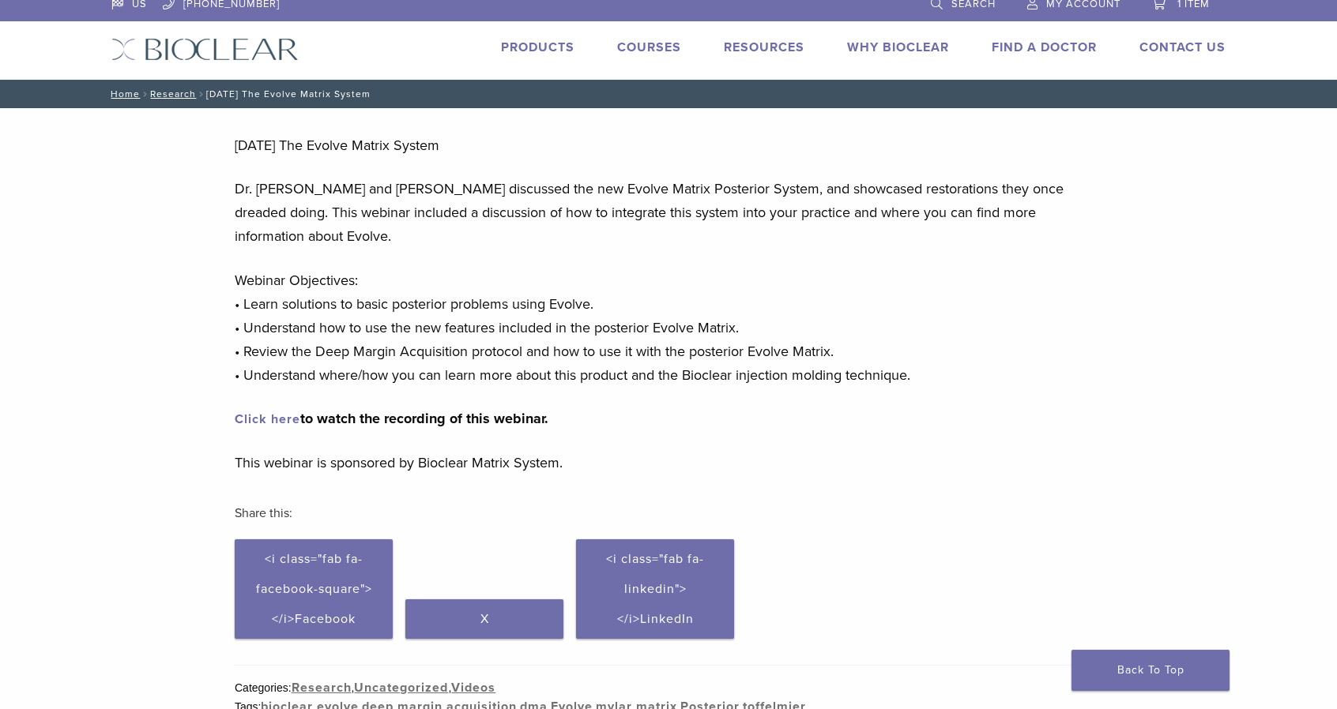
scroll to position [0, 0]
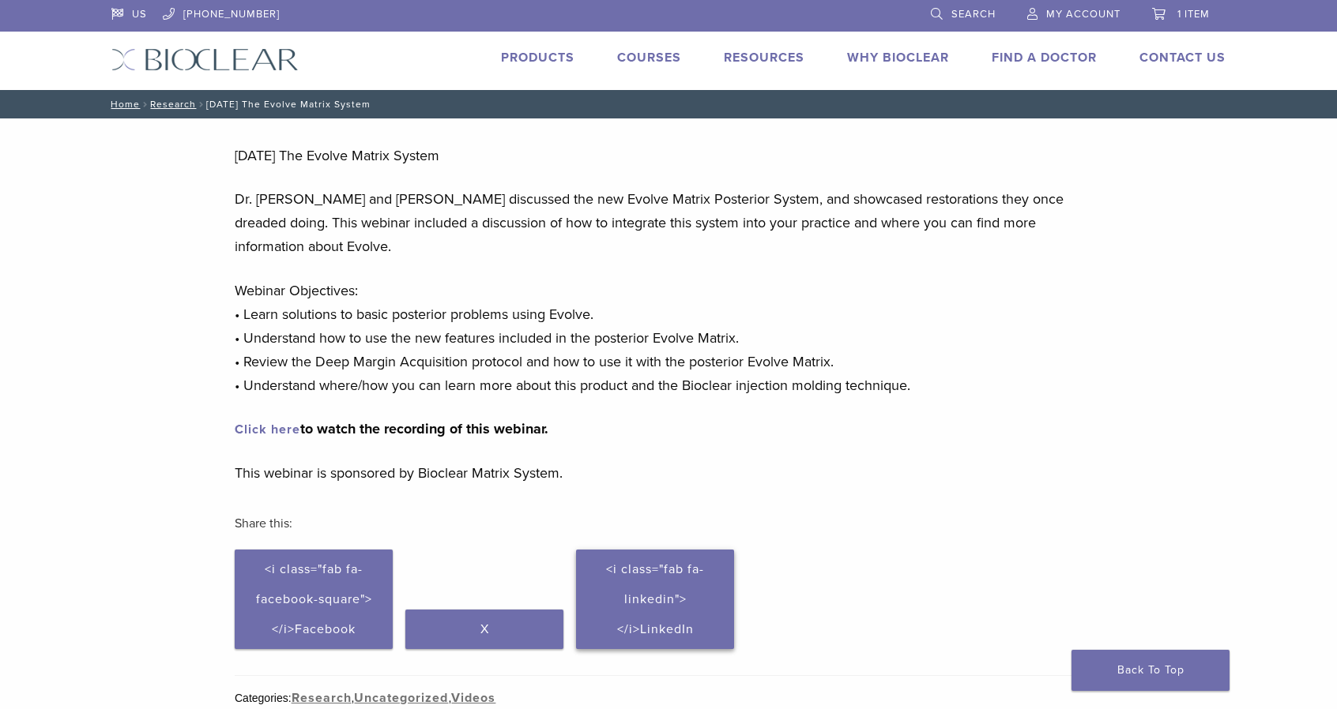
click at [654, 577] on span "<i class="fab fa-linkedin"></i>LinkedIn" at bounding box center [655, 600] width 98 height 76
click at [1034, 62] on link "Find A Doctor" at bounding box center [1043, 58] width 105 height 16
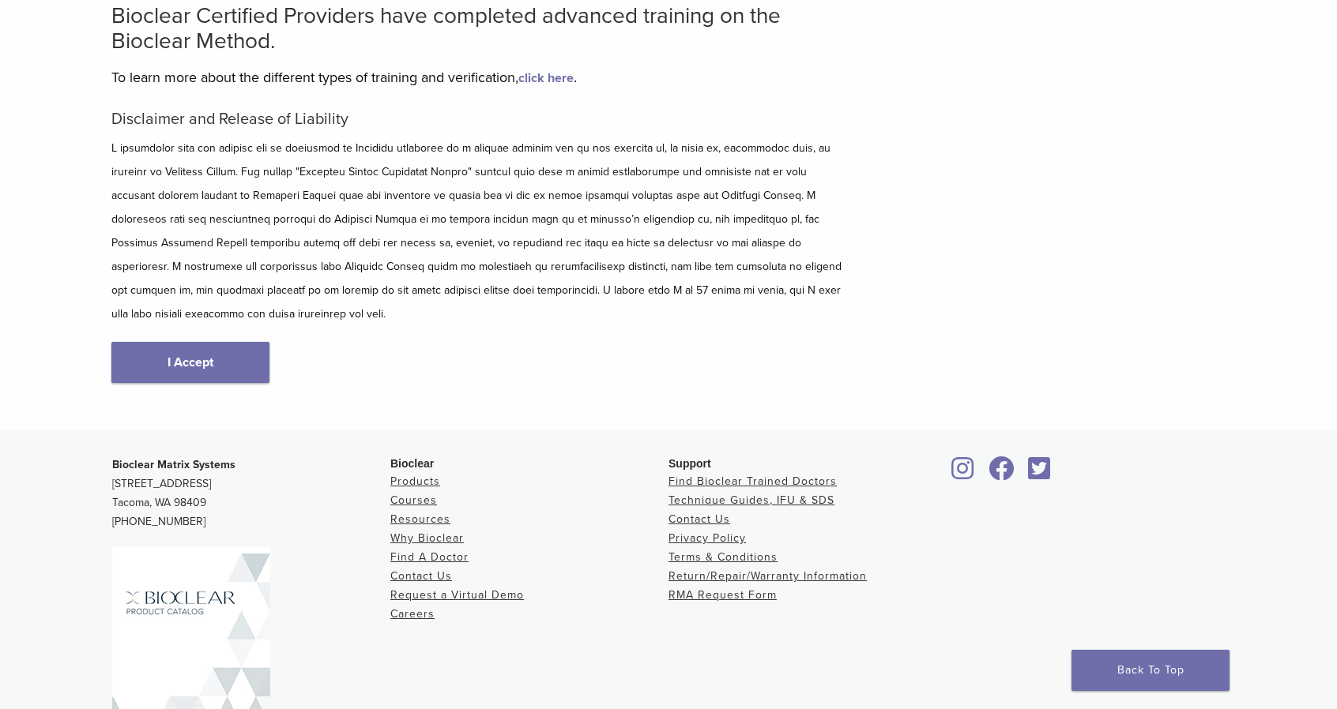
scroll to position [205, 0]
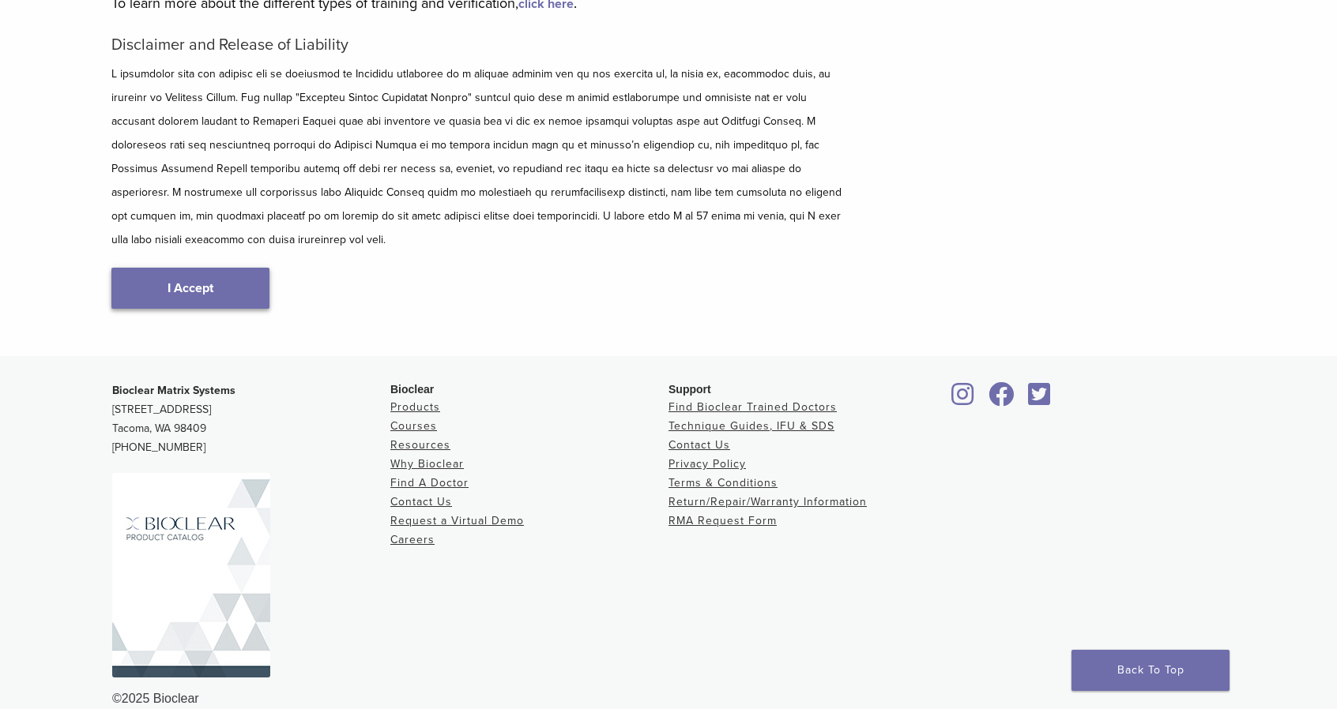
click at [229, 268] on link "I Accept" at bounding box center [190, 288] width 158 height 41
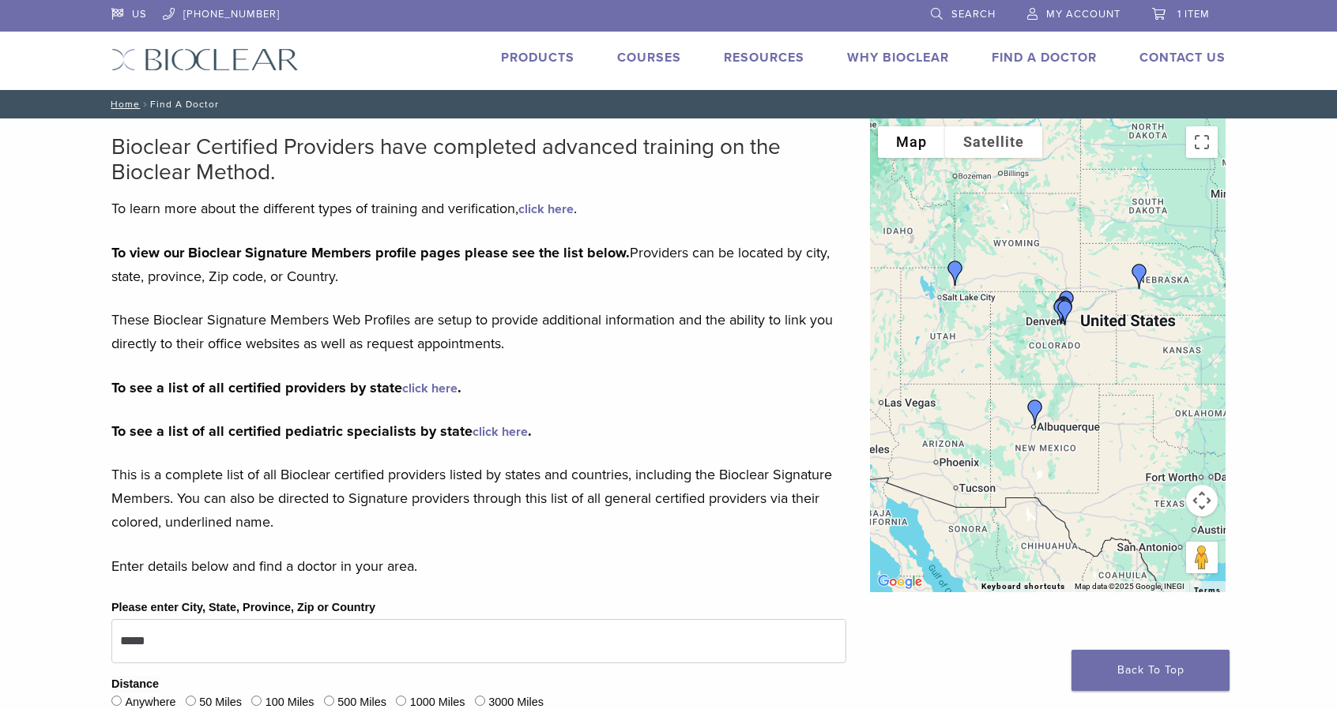
click at [1065, 312] on img "Dr. Mitchell Williams" at bounding box center [1065, 313] width 38 height 38
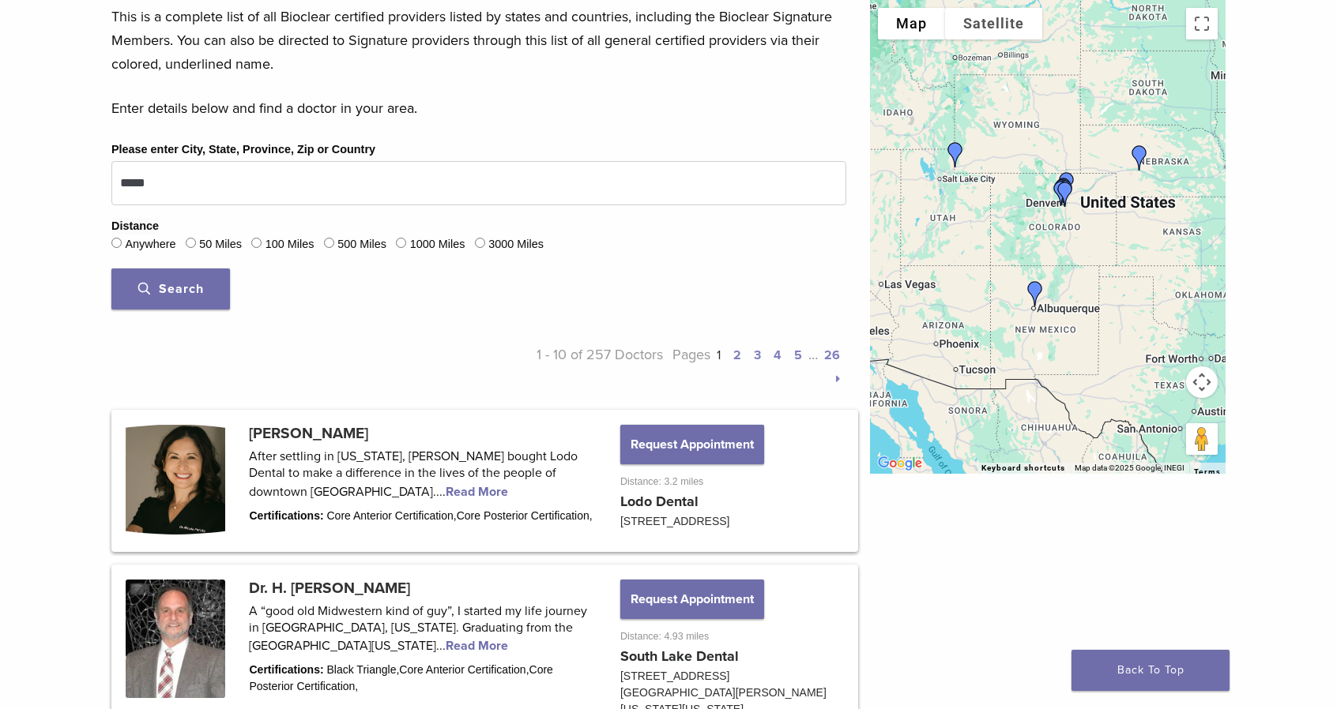
scroll to position [395, 0]
